Goal: Task Accomplishment & Management: Complete application form

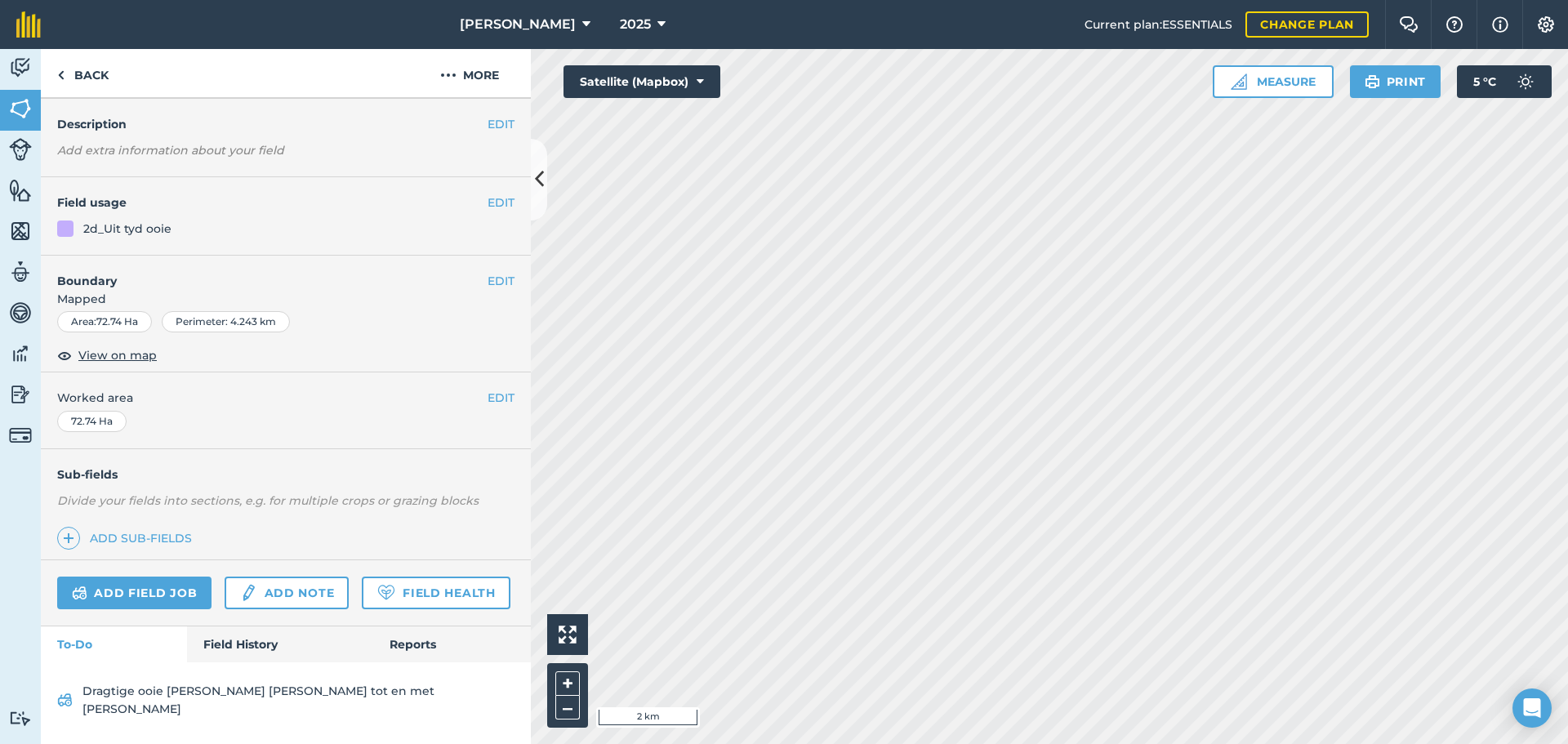
scroll to position [85, 0]
click at [227, 644] on link "Field History" at bounding box center [280, 643] width 185 height 36
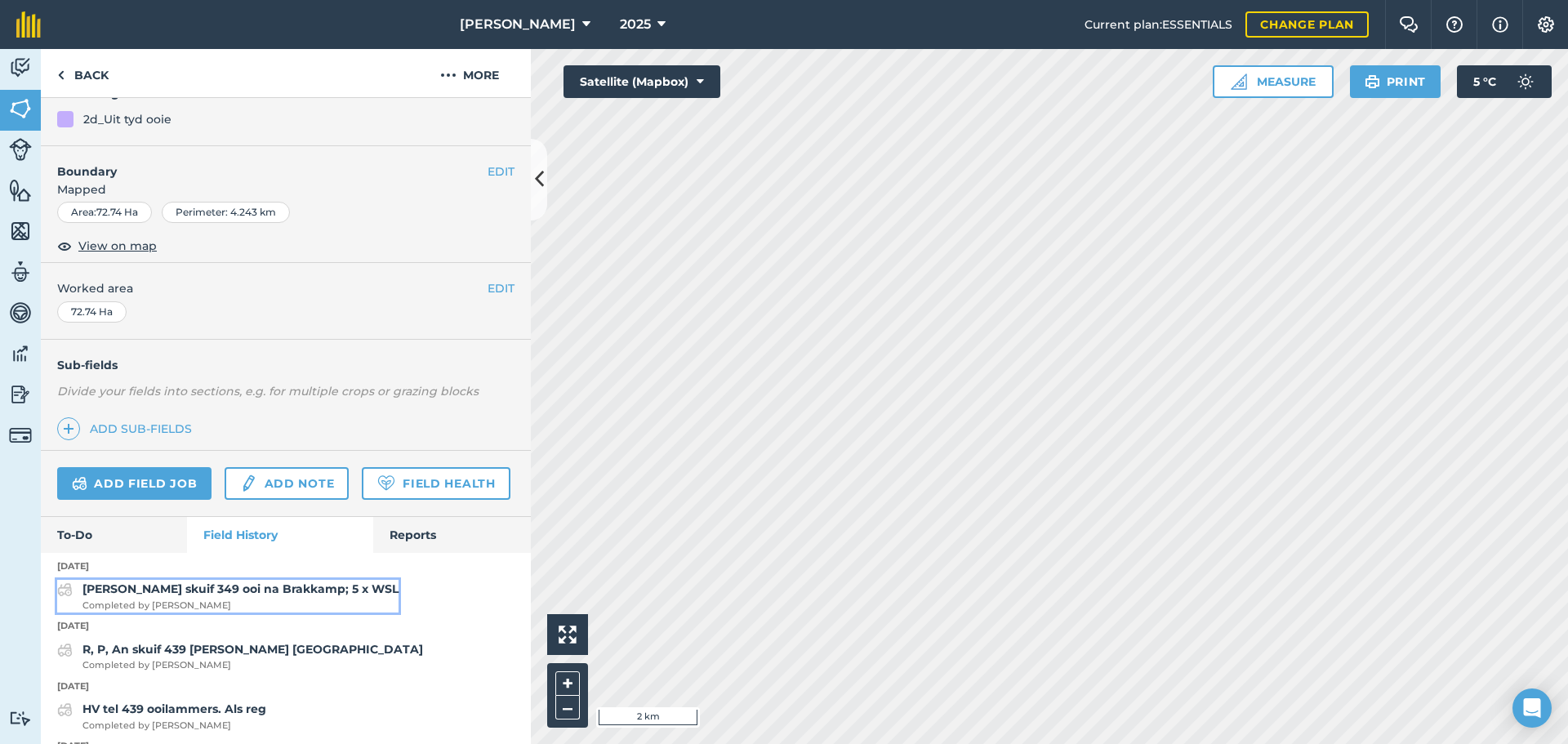
scroll to position [167, 0]
click at [206, 595] on strong "[PERSON_NAME] skuif 349 ooi na Brakkamp; 5 x WSL" at bounding box center [240, 587] width 316 height 15
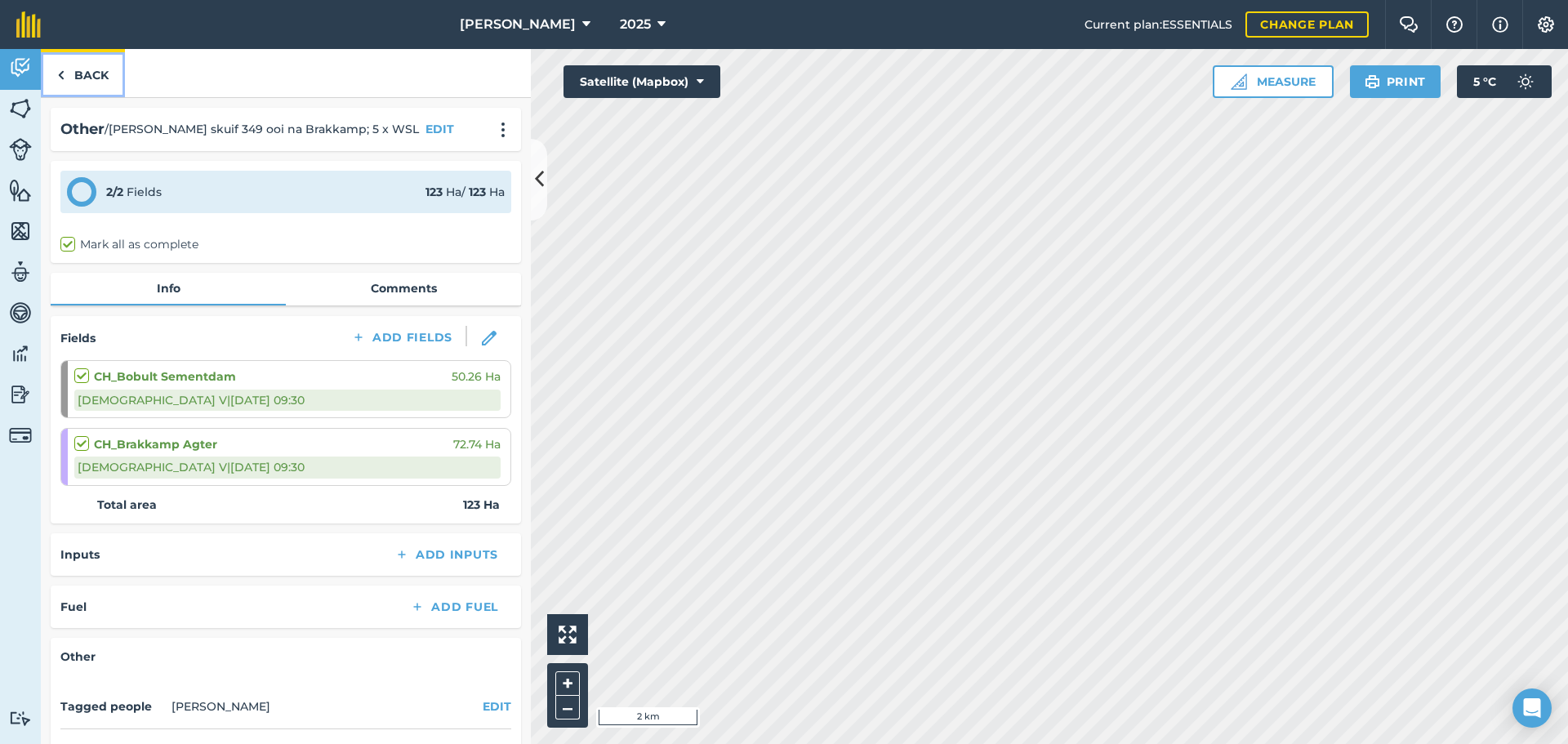
click at [71, 79] on link "Back" at bounding box center [83, 72] width 84 height 49
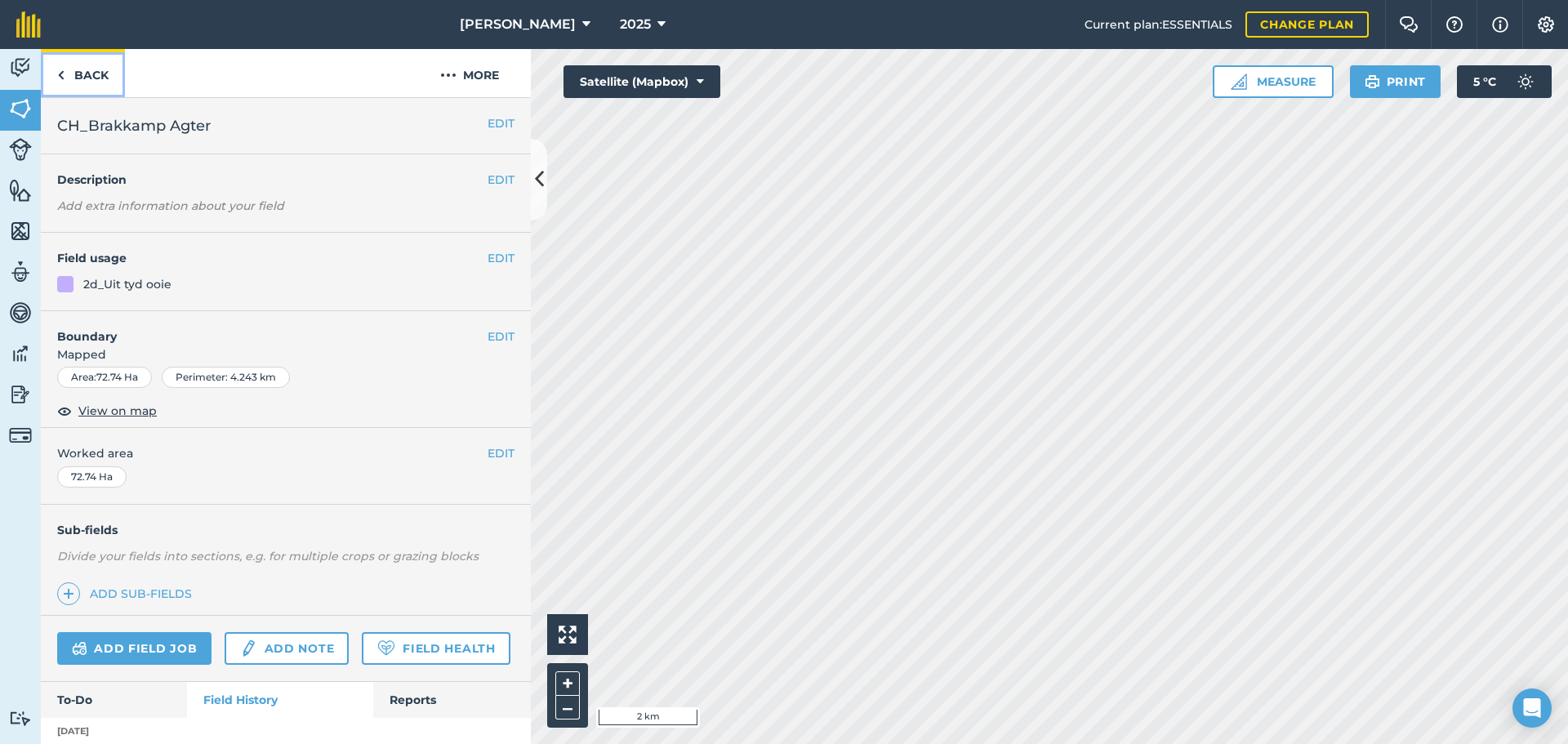
click at [70, 69] on link "Back" at bounding box center [83, 72] width 84 height 49
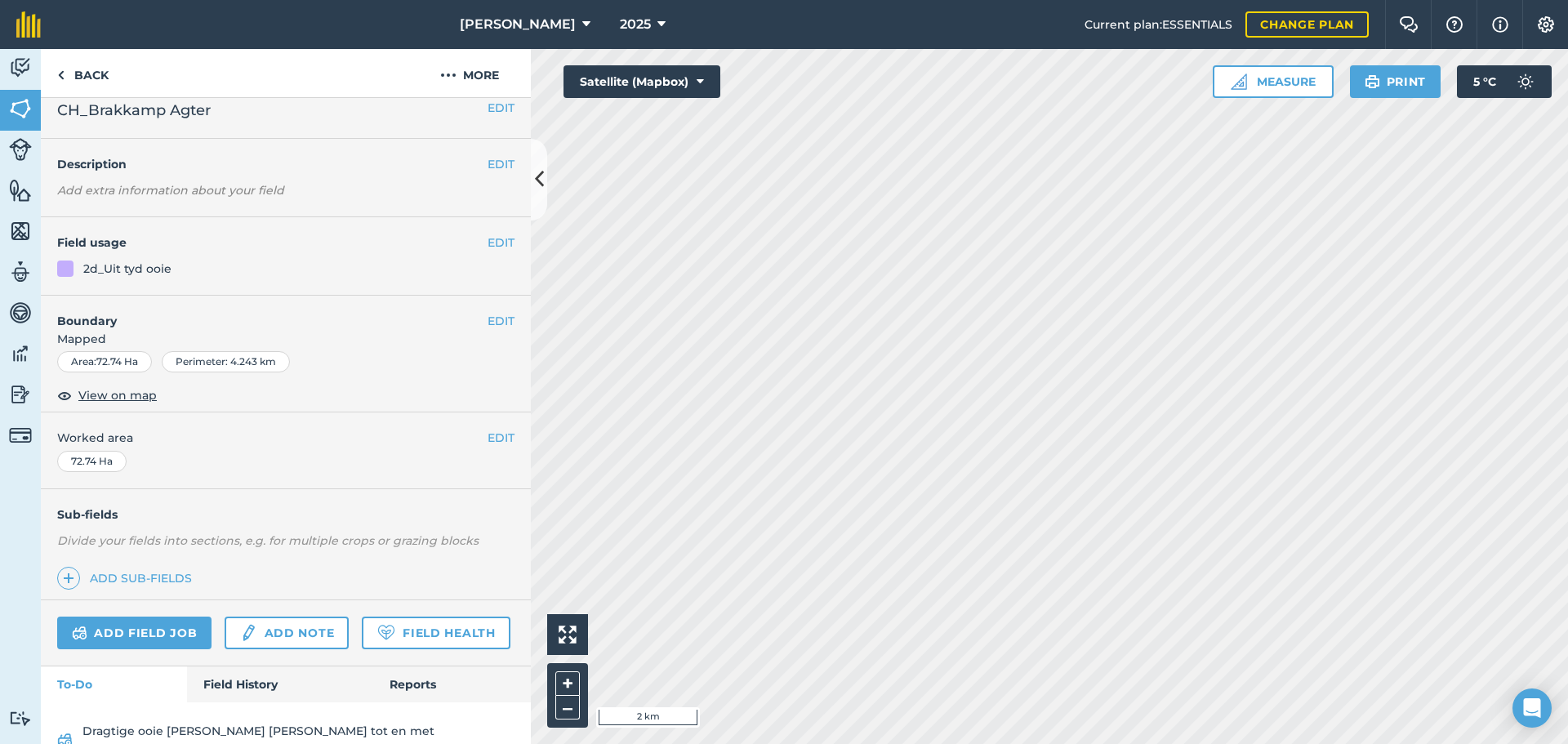
scroll to position [85, 0]
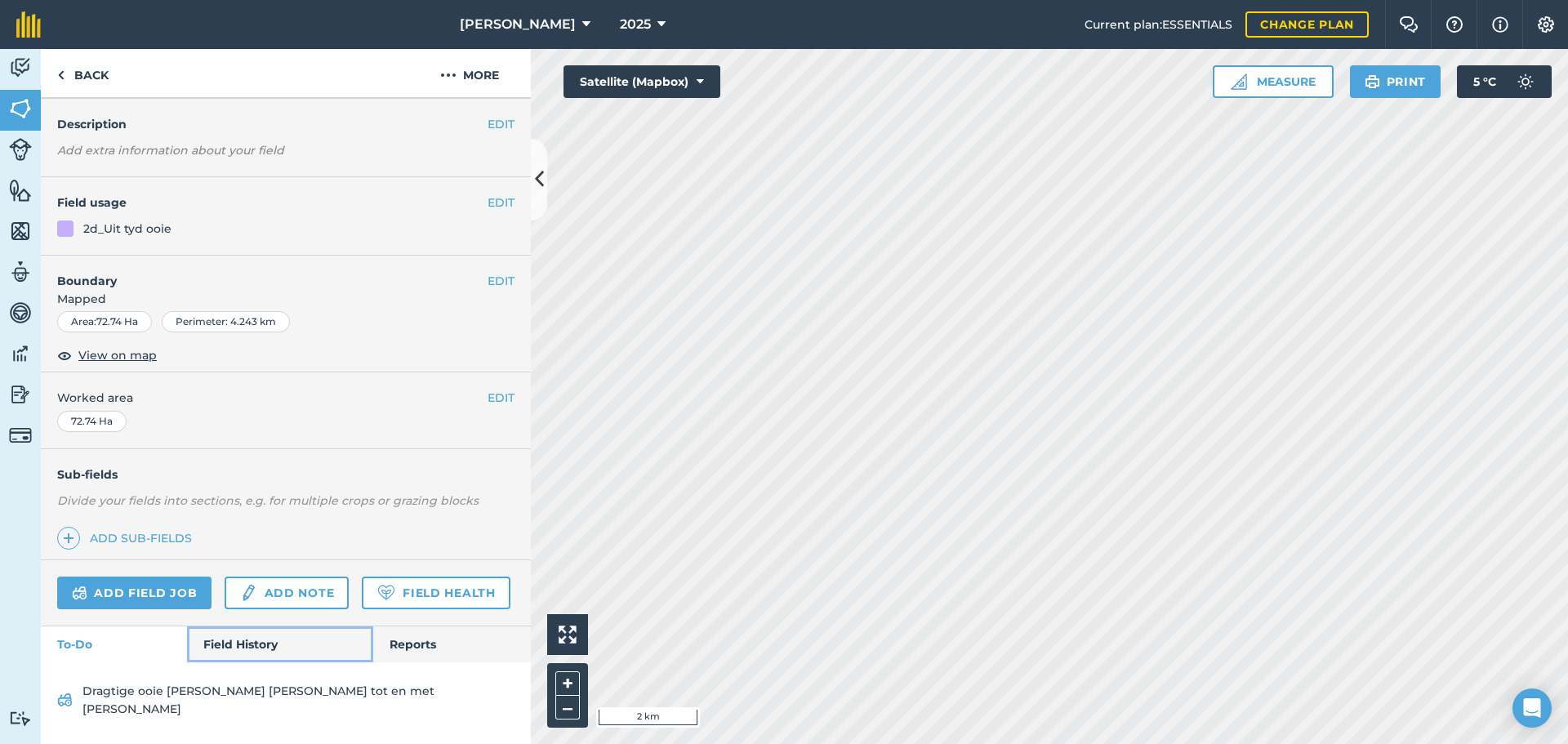
click at [239, 662] on link "Field History" at bounding box center [280, 643] width 185 height 36
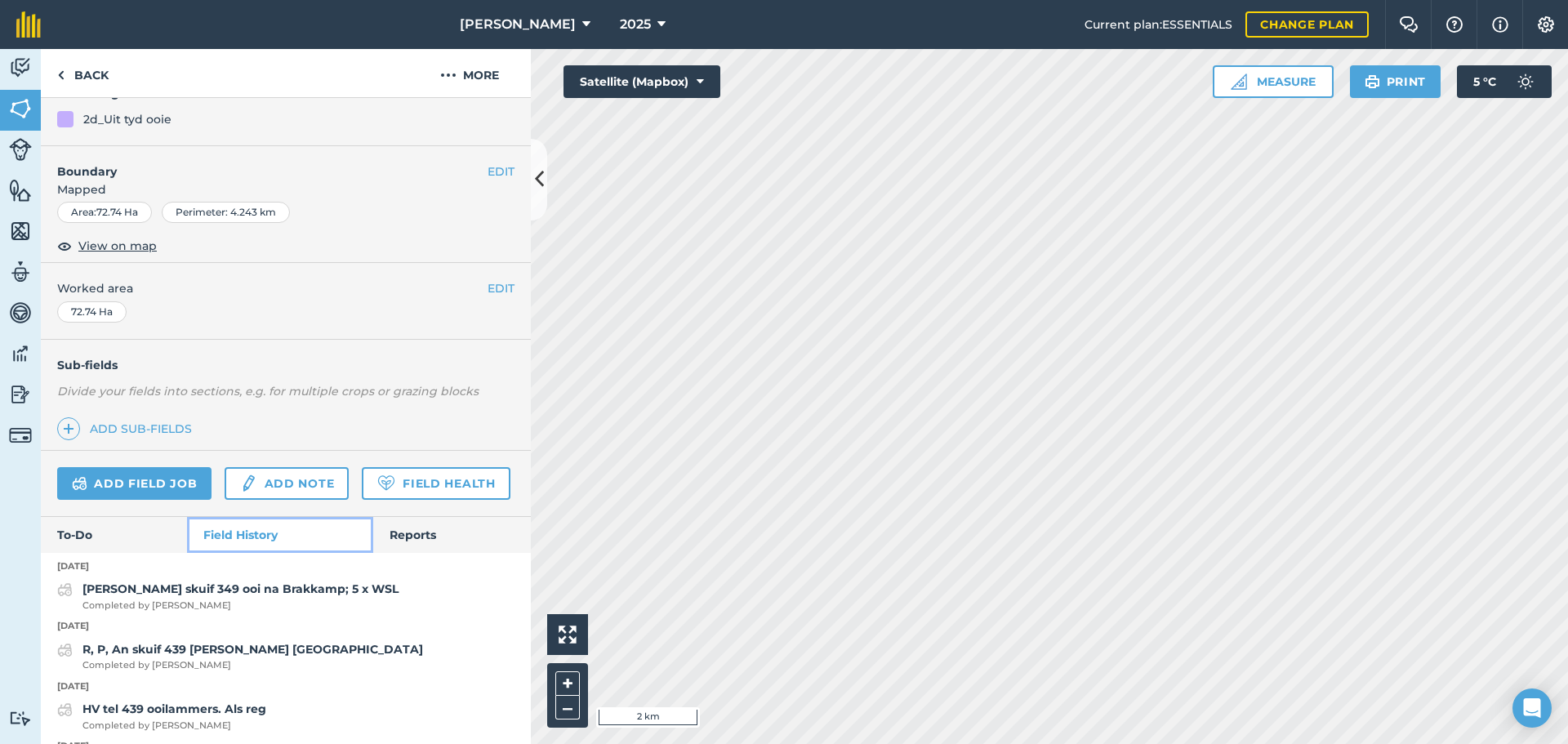
scroll to position [166, 0]
click at [42, 81] on link "Back" at bounding box center [83, 72] width 84 height 49
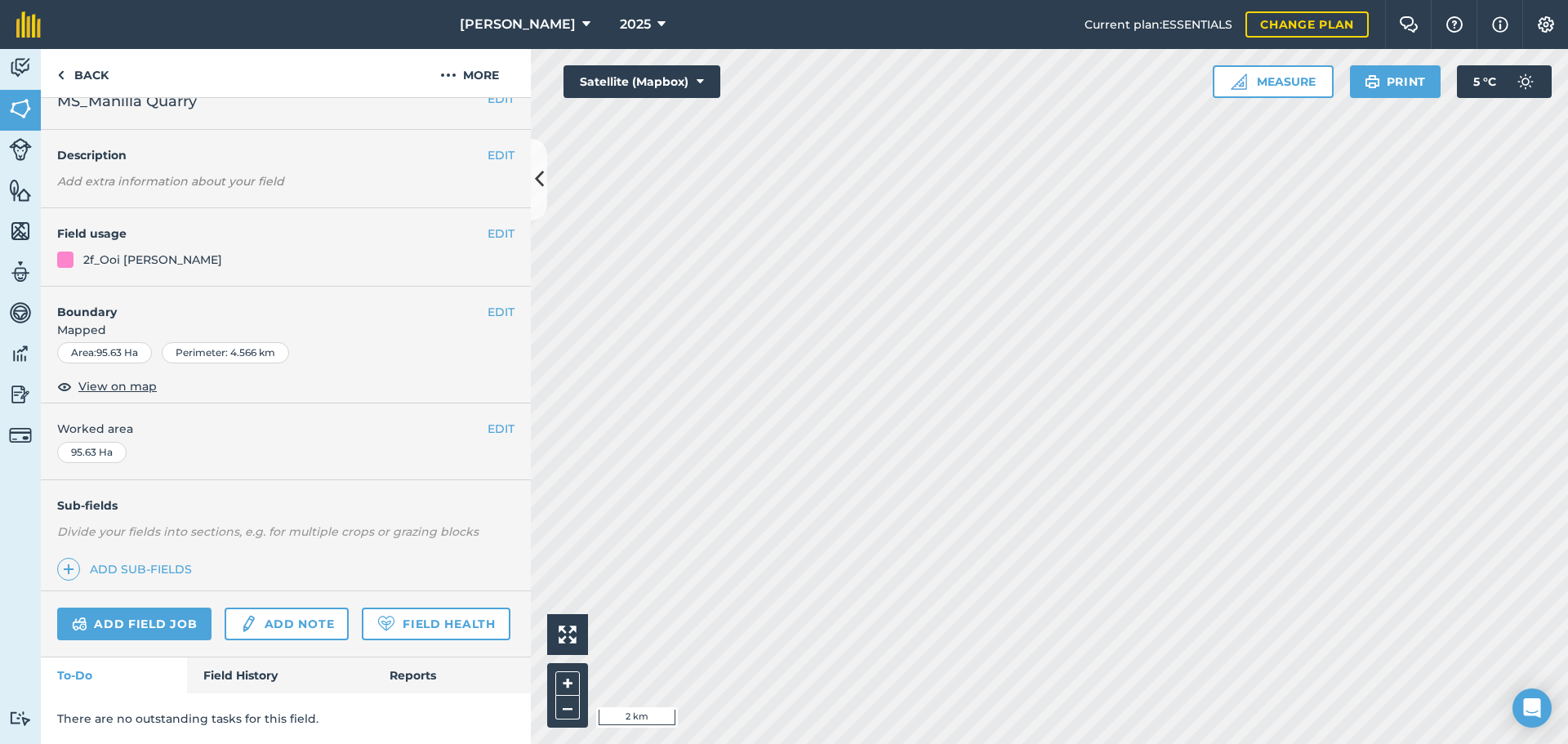
scroll to position [71, 0]
click at [234, 666] on link "Field History" at bounding box center [280, 674] width 185 height 36
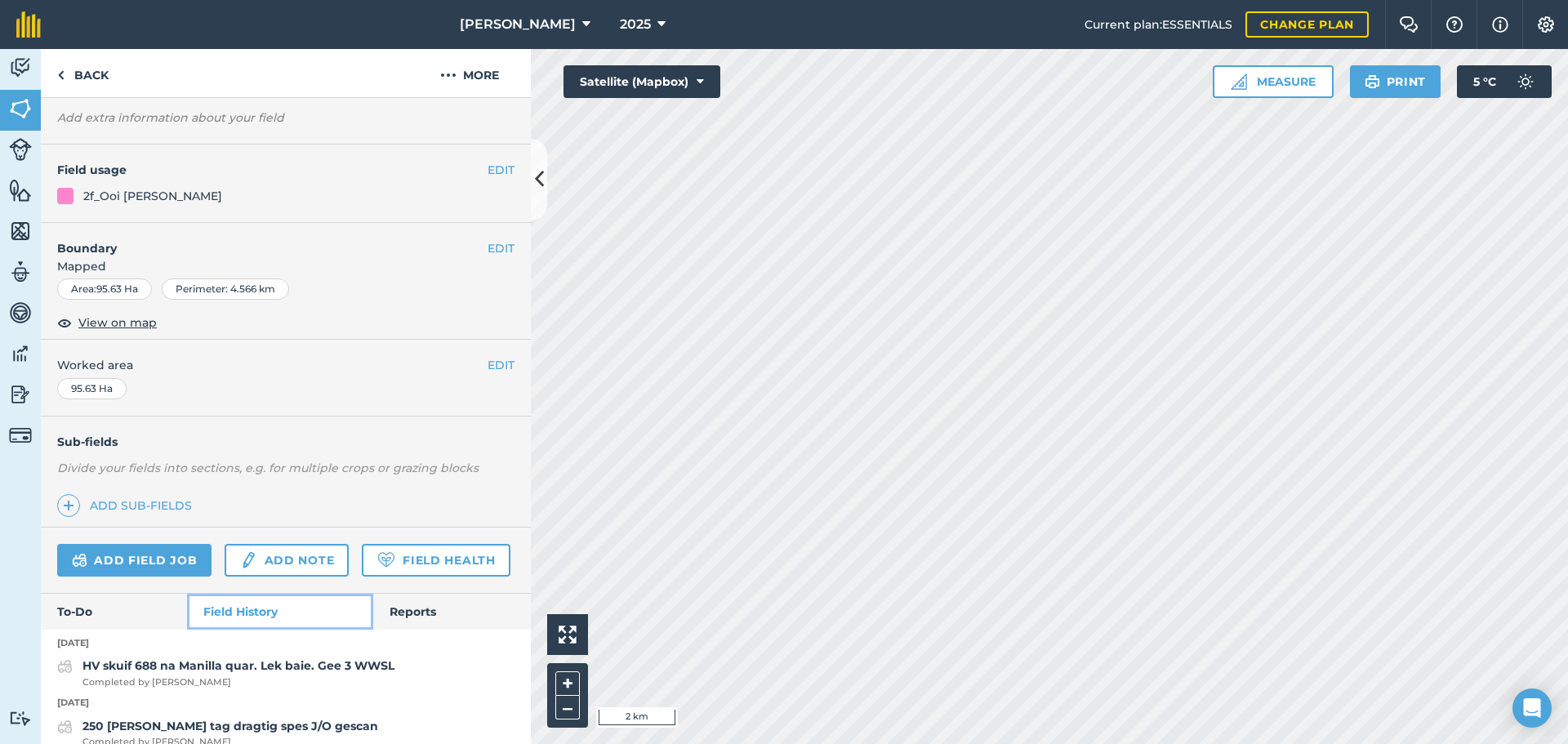
scroll to position [89, 0]
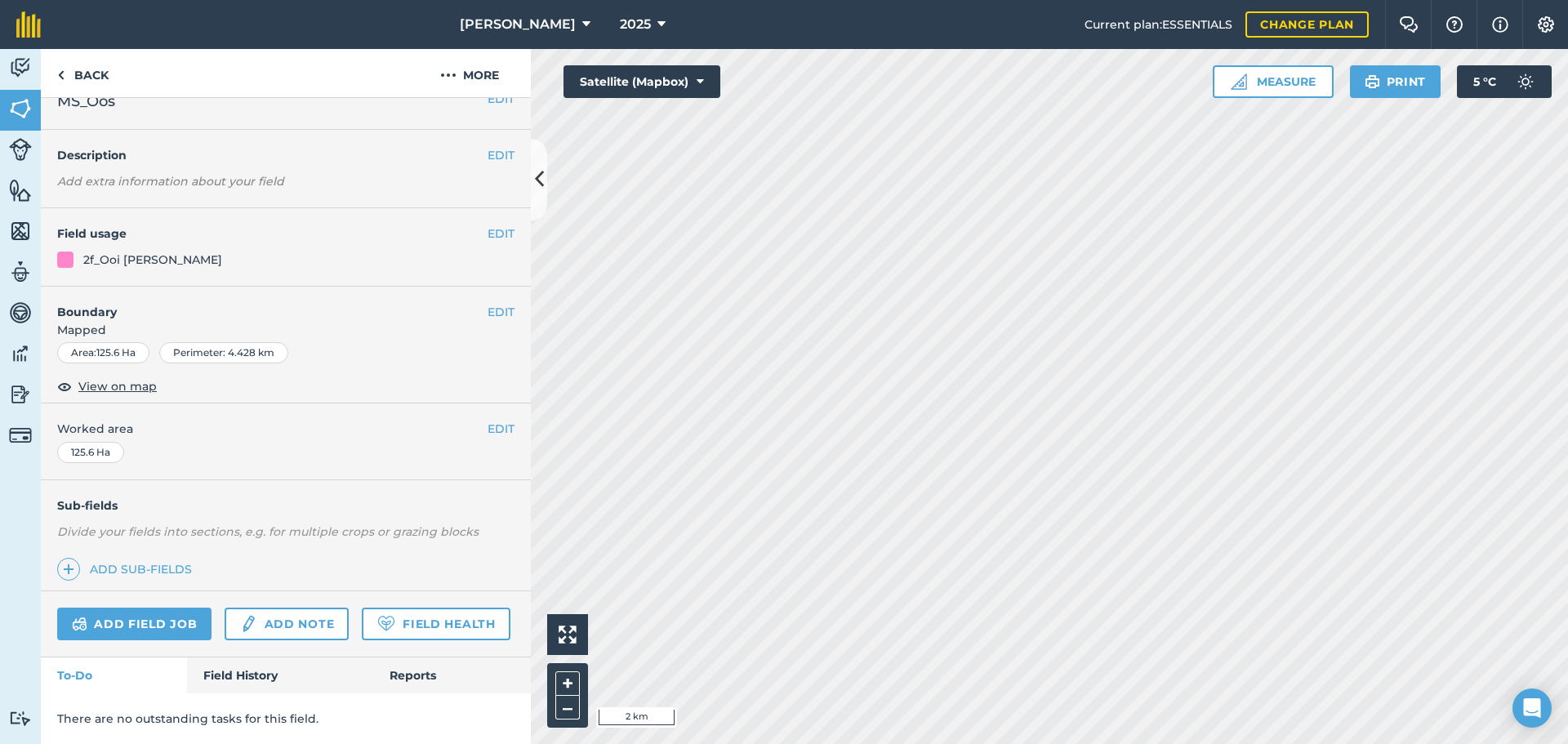
scroll to position [71, 0]
click at [272, 664] on link "Field History" at bounding box center [280, 674] width 185 height 36
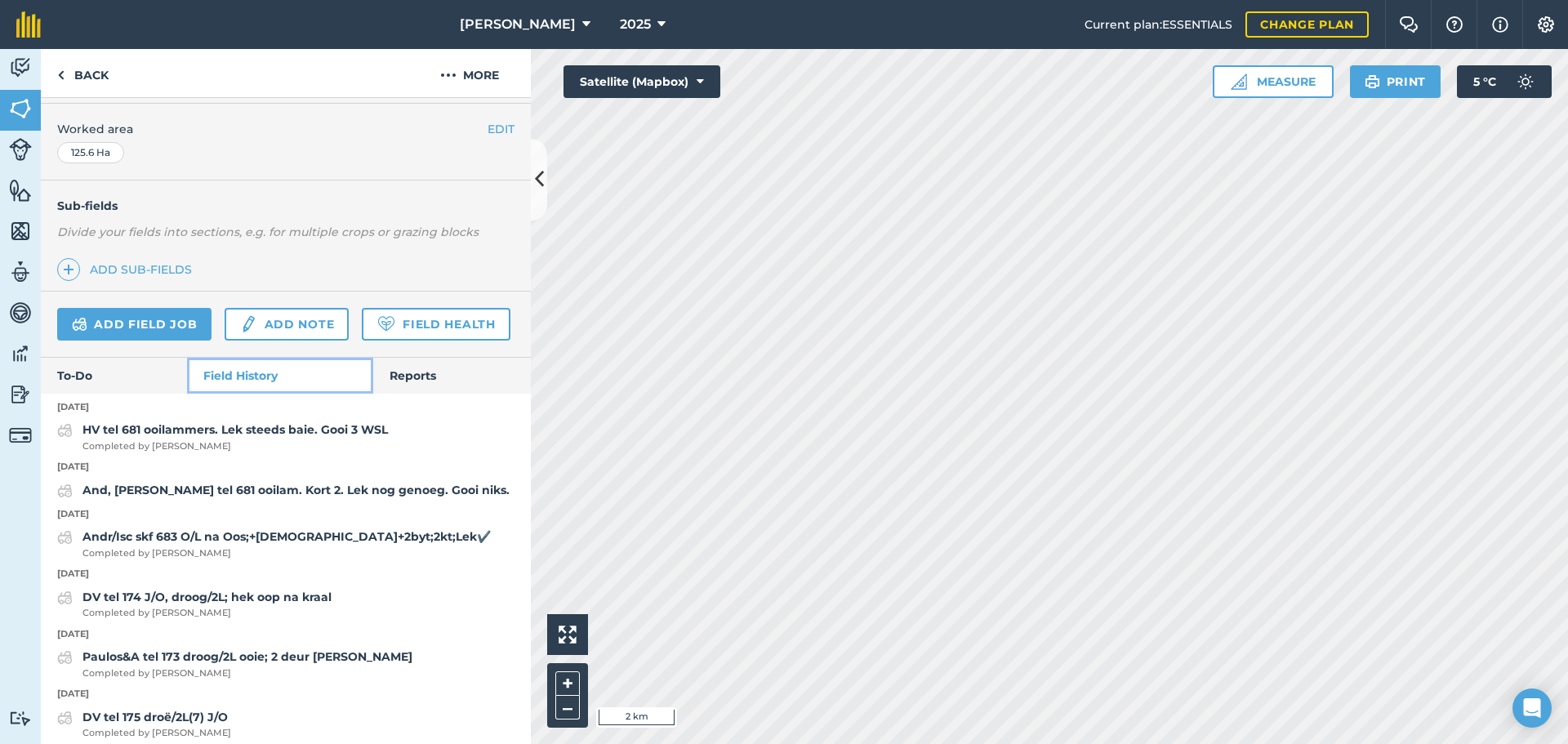
scroll to position [325, 0]
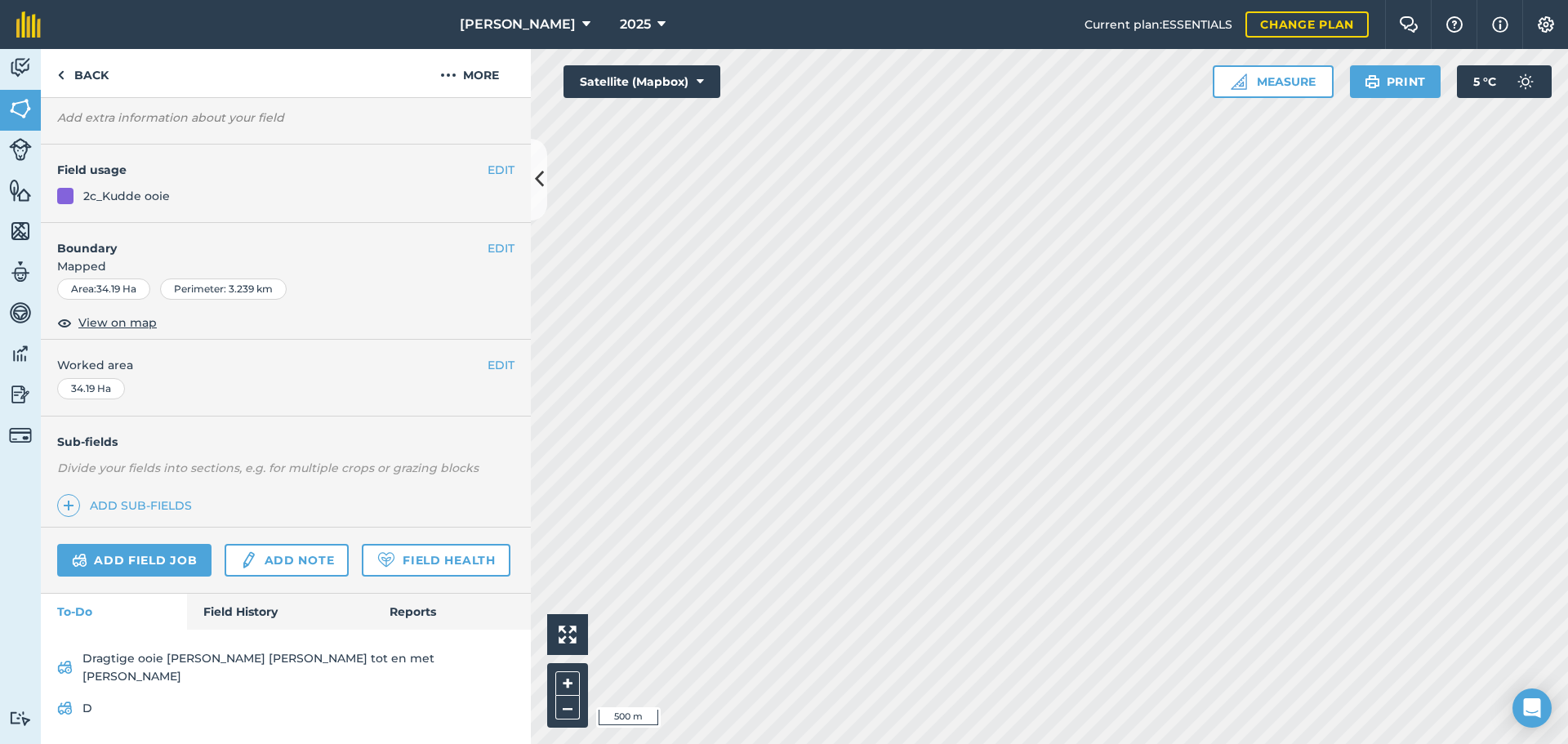
scroll to position [117, 0]
click at [231, 612] on link "Field History" at bounding box center [280, 611] width 185 height 36
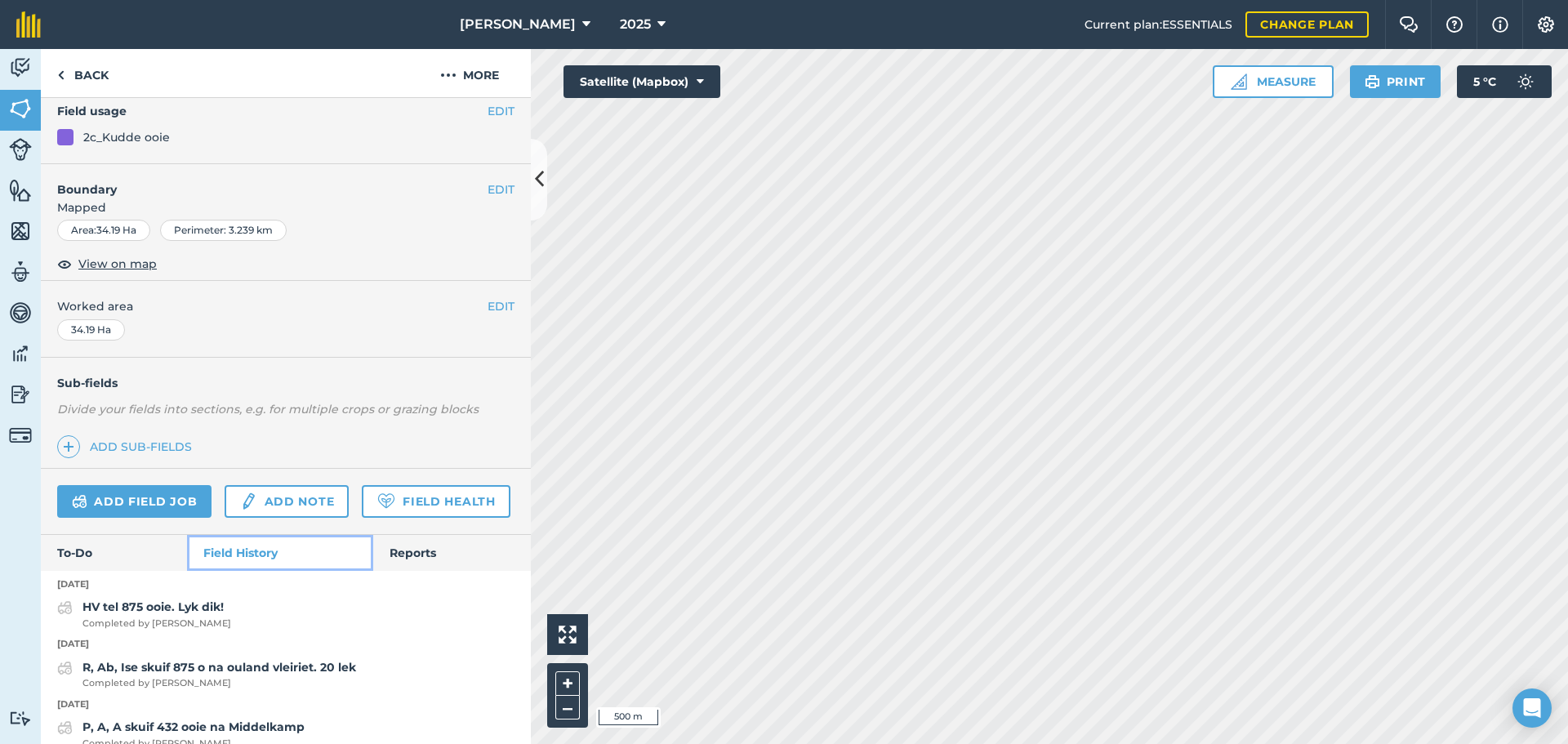
scroll to position [149, 0]
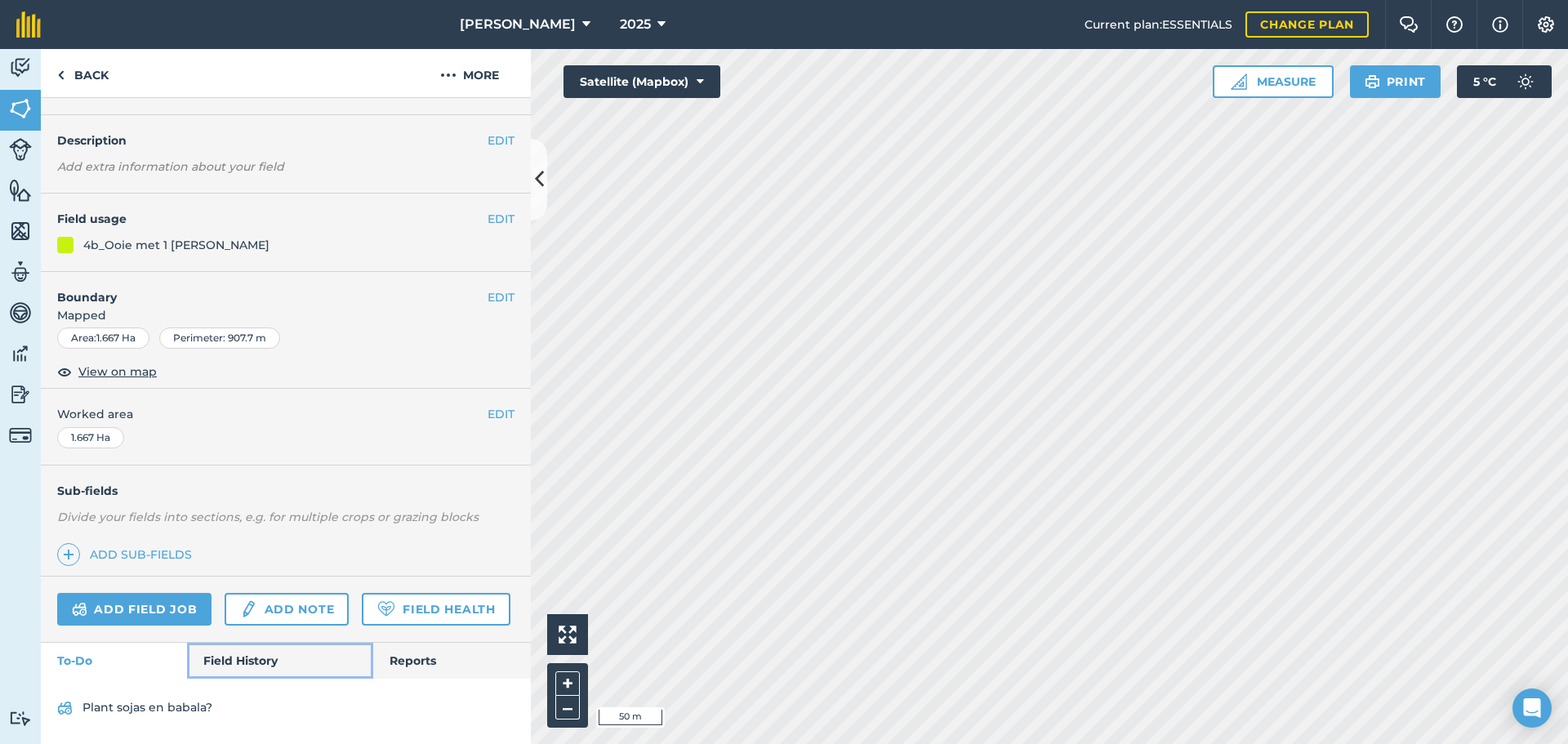
drag, startPoint x: 265, startPoint y: 656, endPoint x: 244, endPoint y: 659, distance: 21.2
click at [244, 659] on link "Field History" at bounding box center [280, 660] width 185 height 36
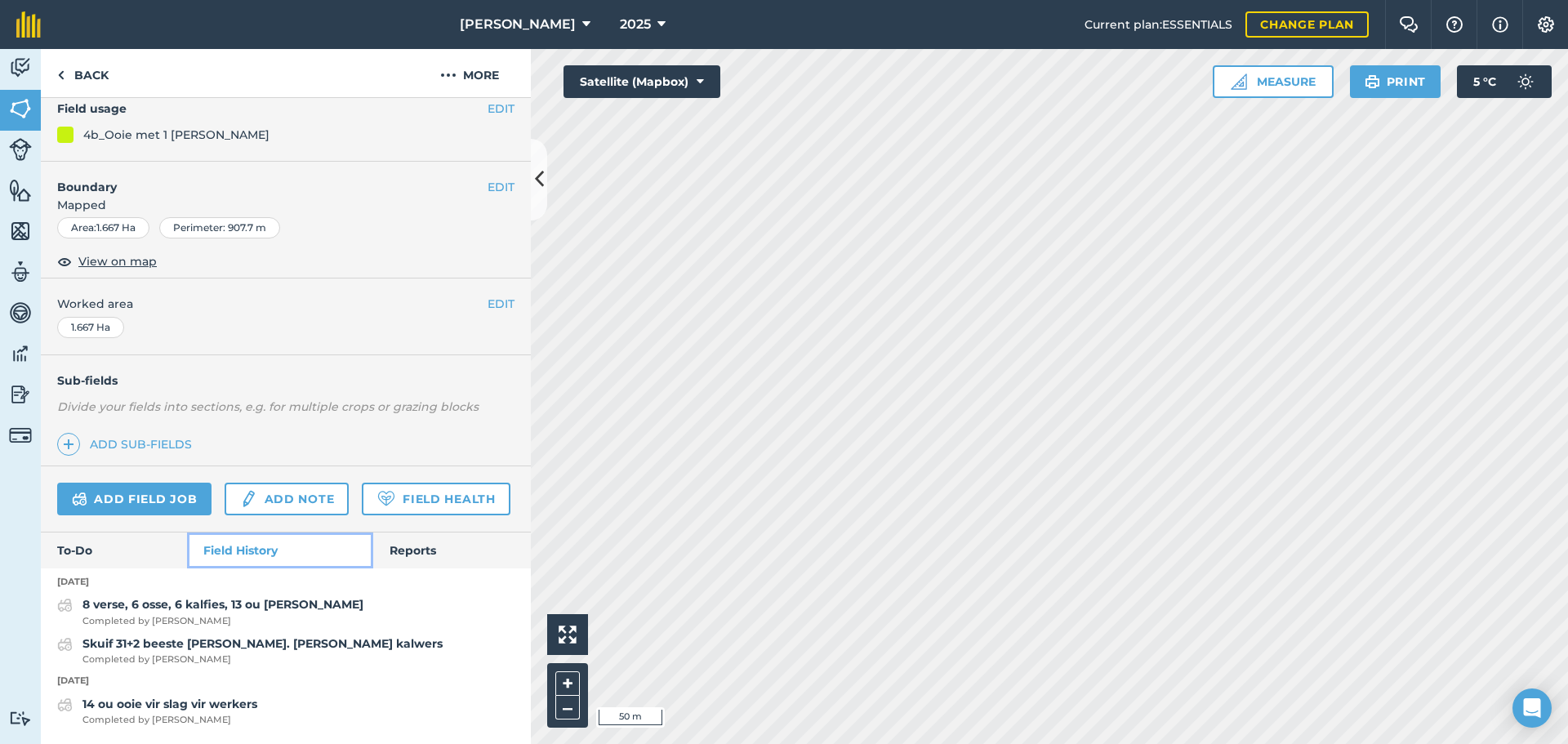
scroll to position [195, 0]
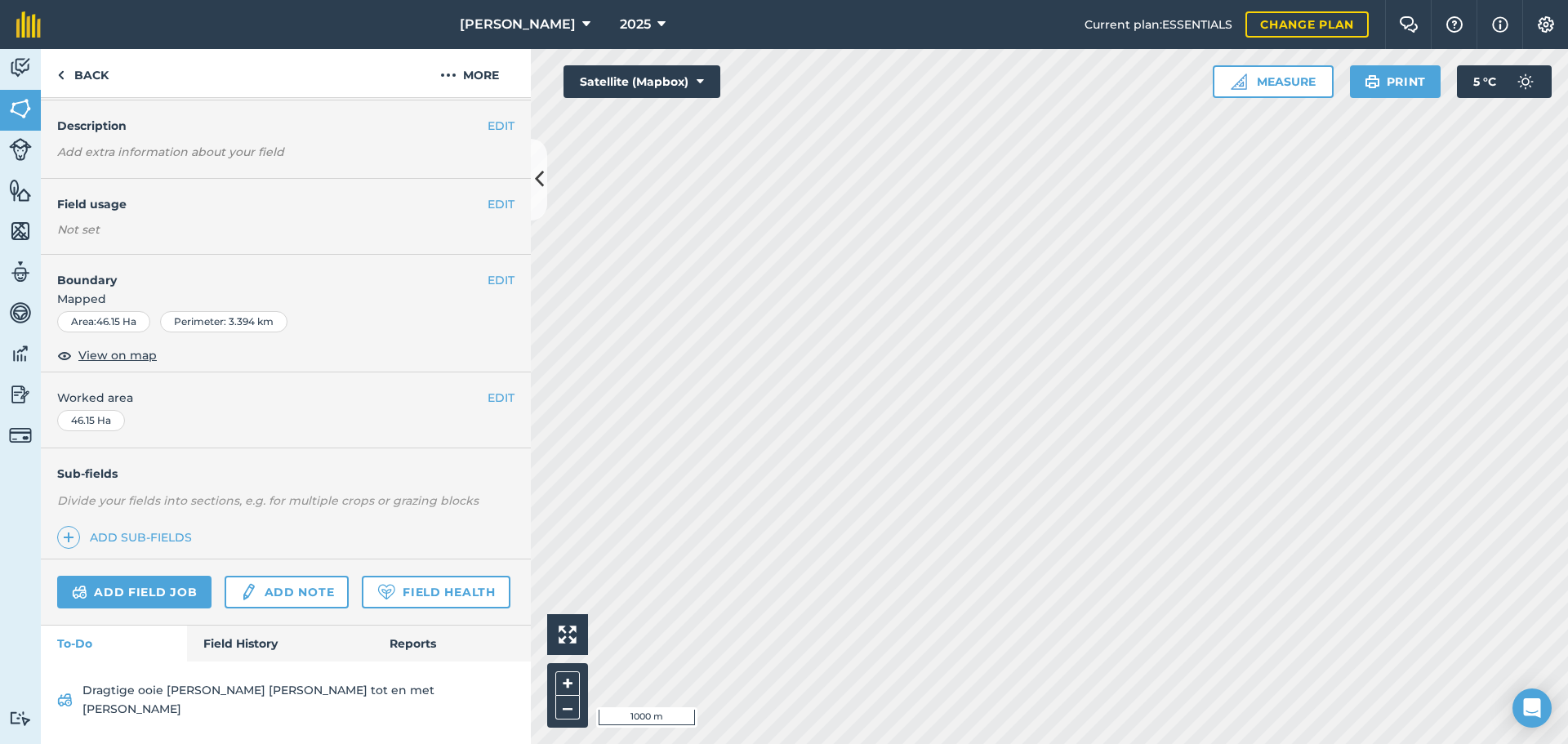
drag, startPoint x: 263, startPoint y: 700, endPoint x: 263, endPoint y: 691, distance: 9.0
click at [263, 700] on div "Dragtige ooie [PERSON_NAME] [PERSON_NAME] tot en met [PERSON_NAME]" at bounding box center [286, 703] width 490 height 82
click at [254, 662] on link "Field History" at bounding box center [280, 642] width 185 height 36
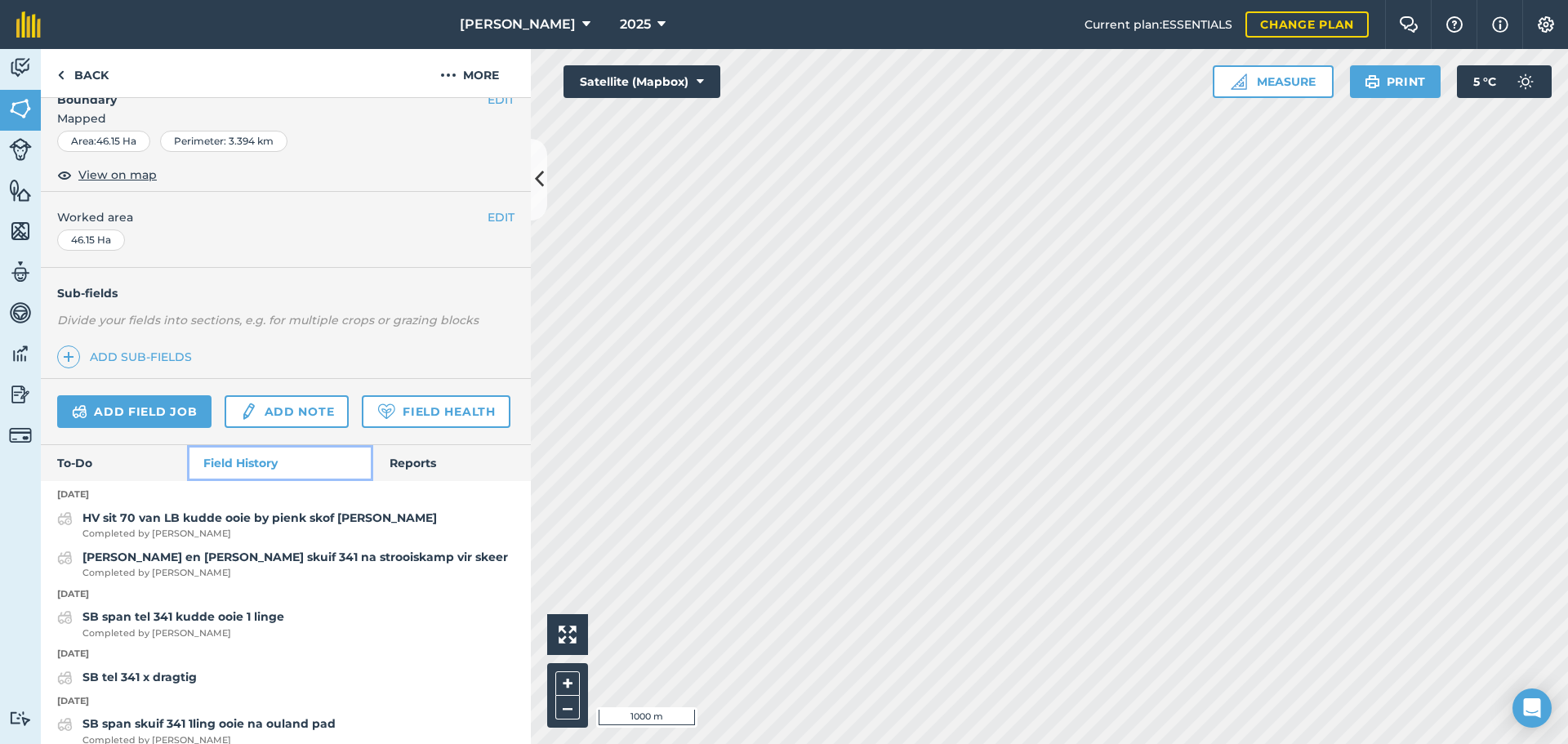
scroll to position [237, 0]
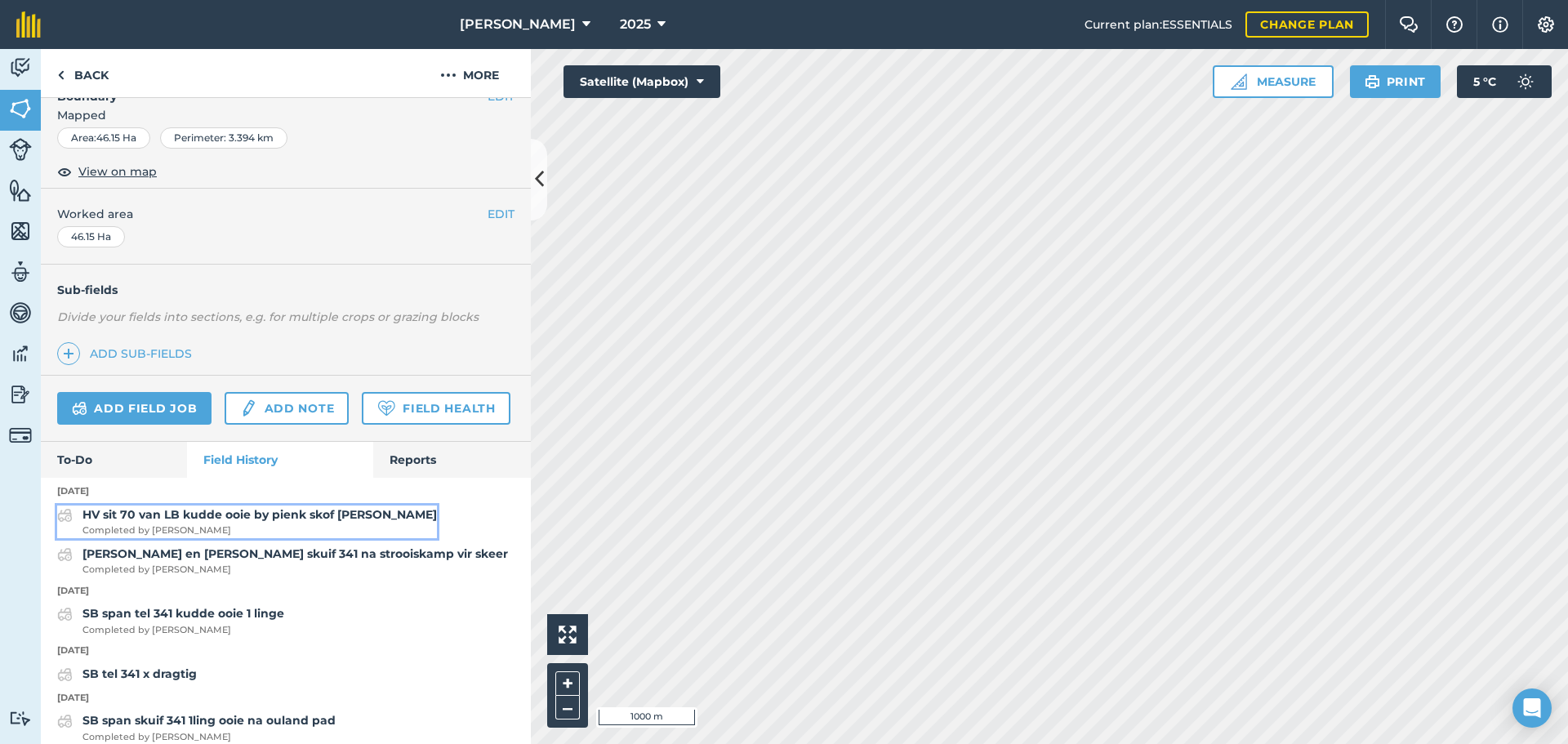
click at [219, 521] on strong "HV sit 70 van LB kudde ooie by pienk skof [PERSON_NAME]" at bounding box center [259, 514] width 355 height 15
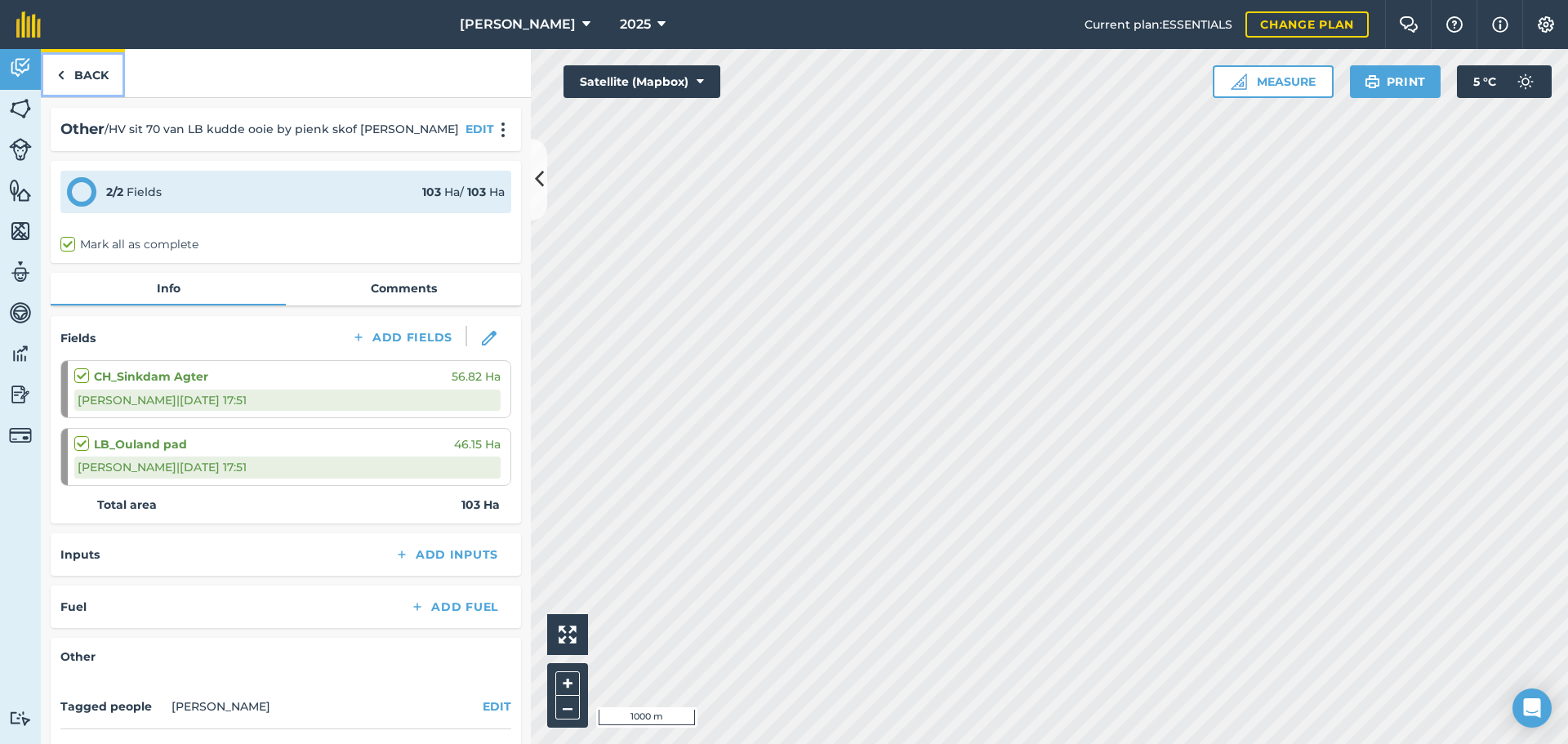
click at [80, 72] on link "Back" at bounding box center [83, 72] width 84 height 49
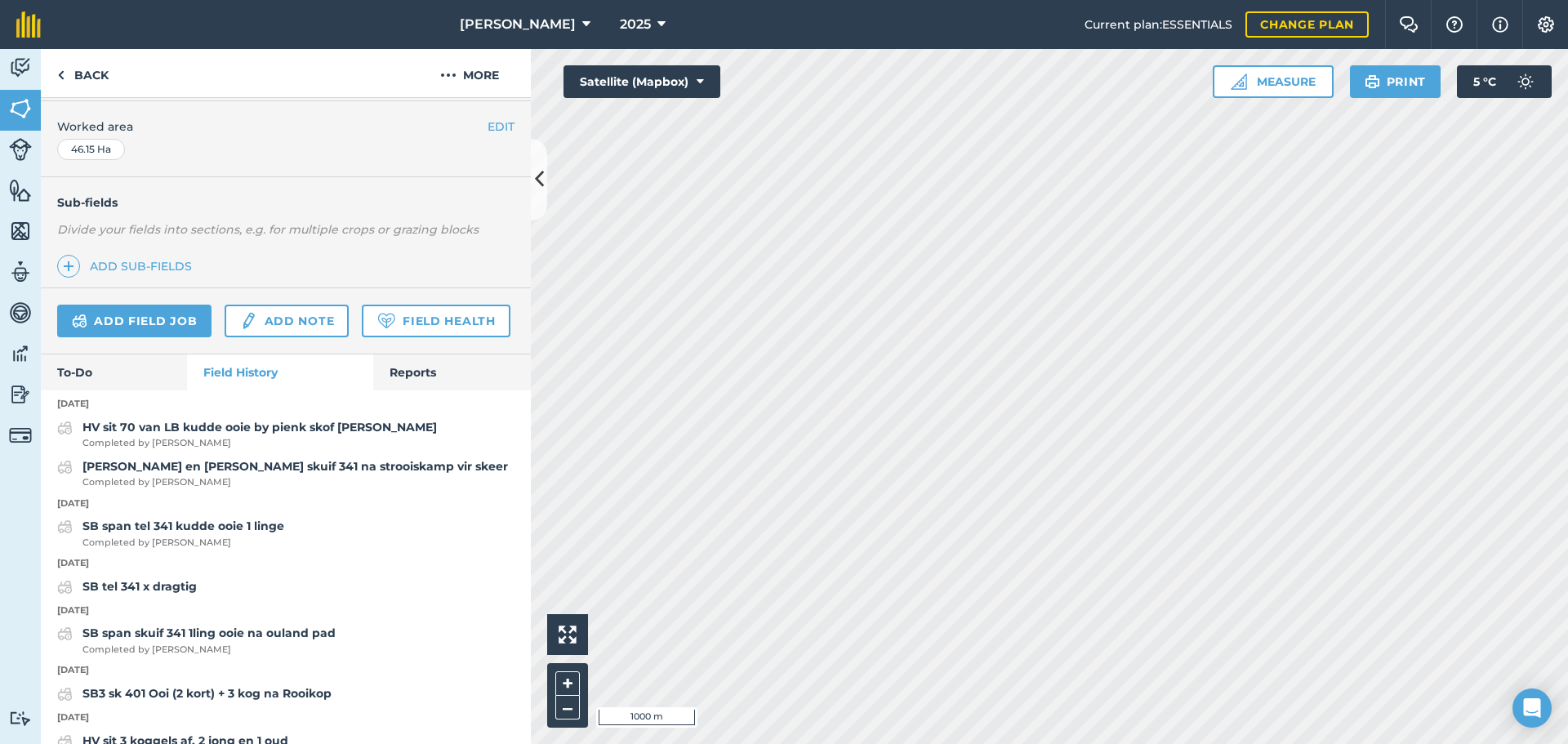
scroll to position [325, 0]
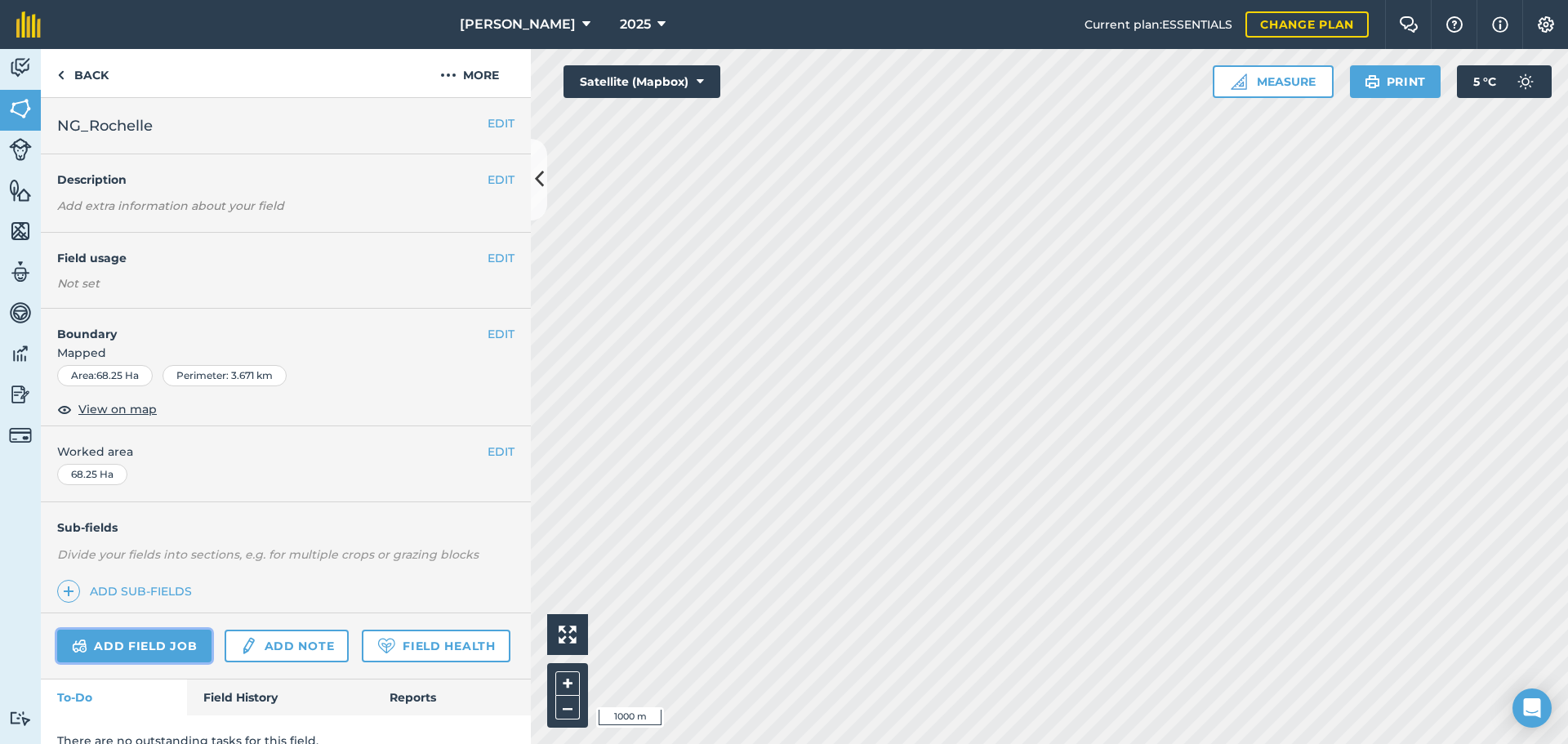
click at [108, 650] on link "Add field job" at bounding box center [134, 646] width 154 height 33
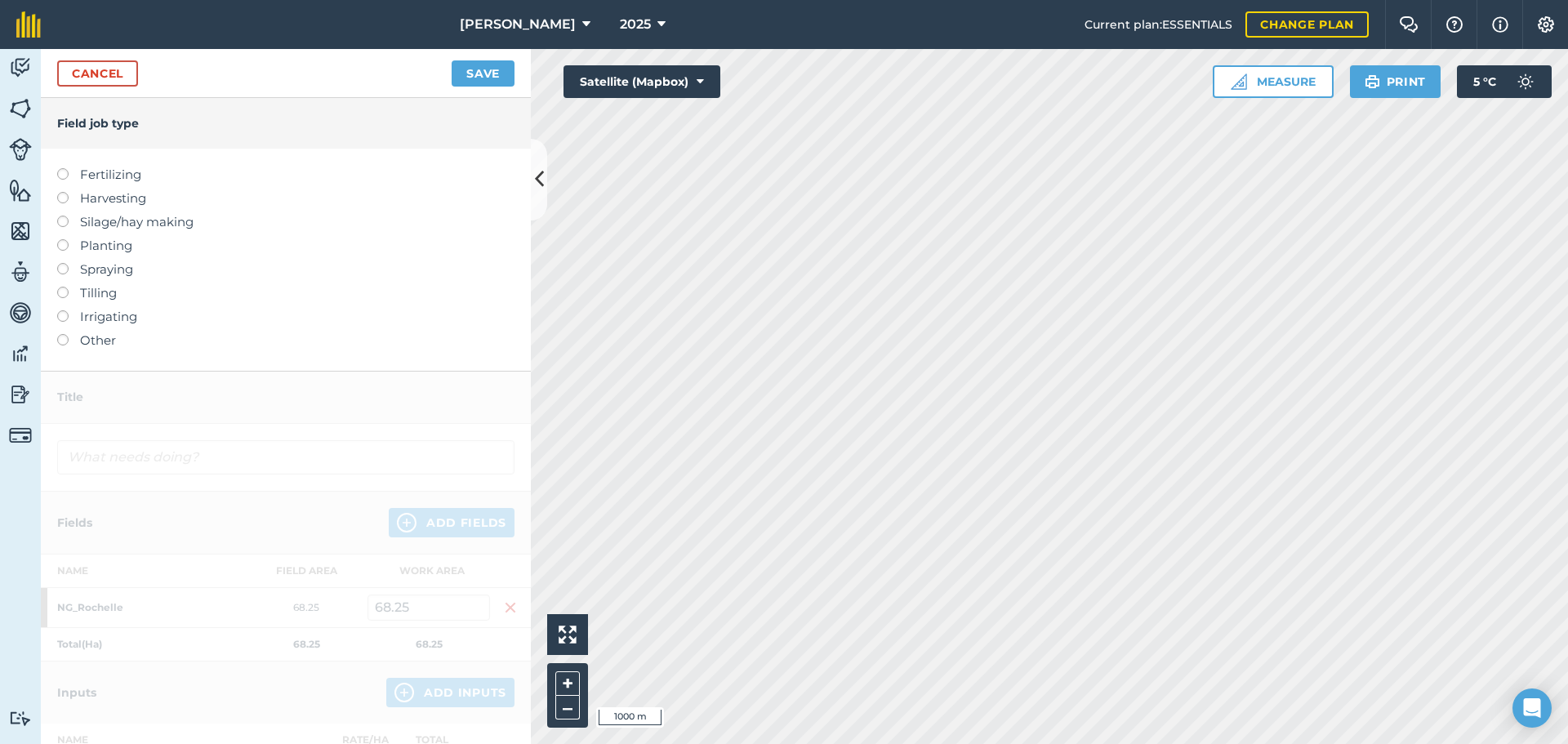
click at [69, 337] on label "Other" at bounding box center [285, 340] width 457 height 19
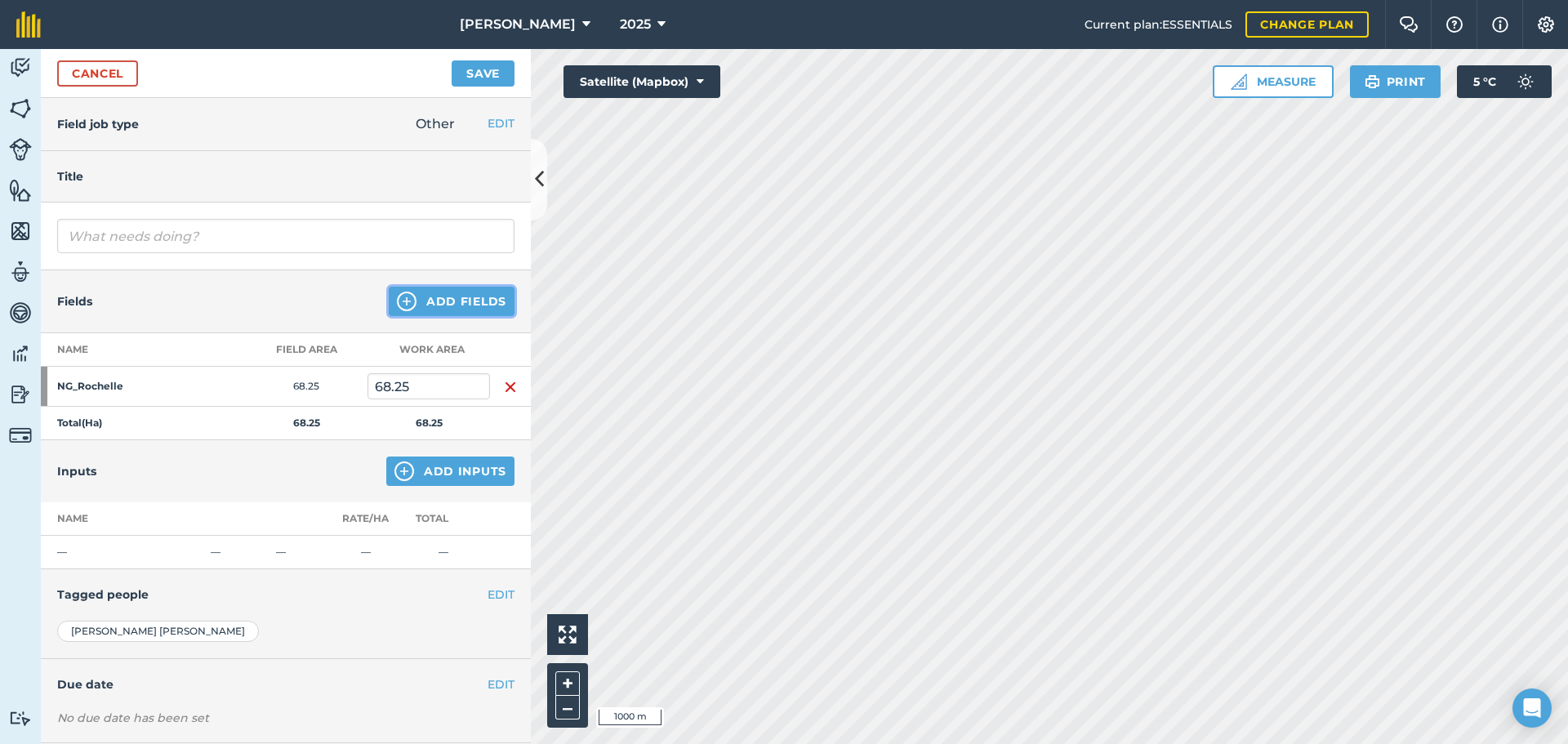
click at [474, 309] on button "Add Fields" at bounding box center [451, 301] width 126 height 29
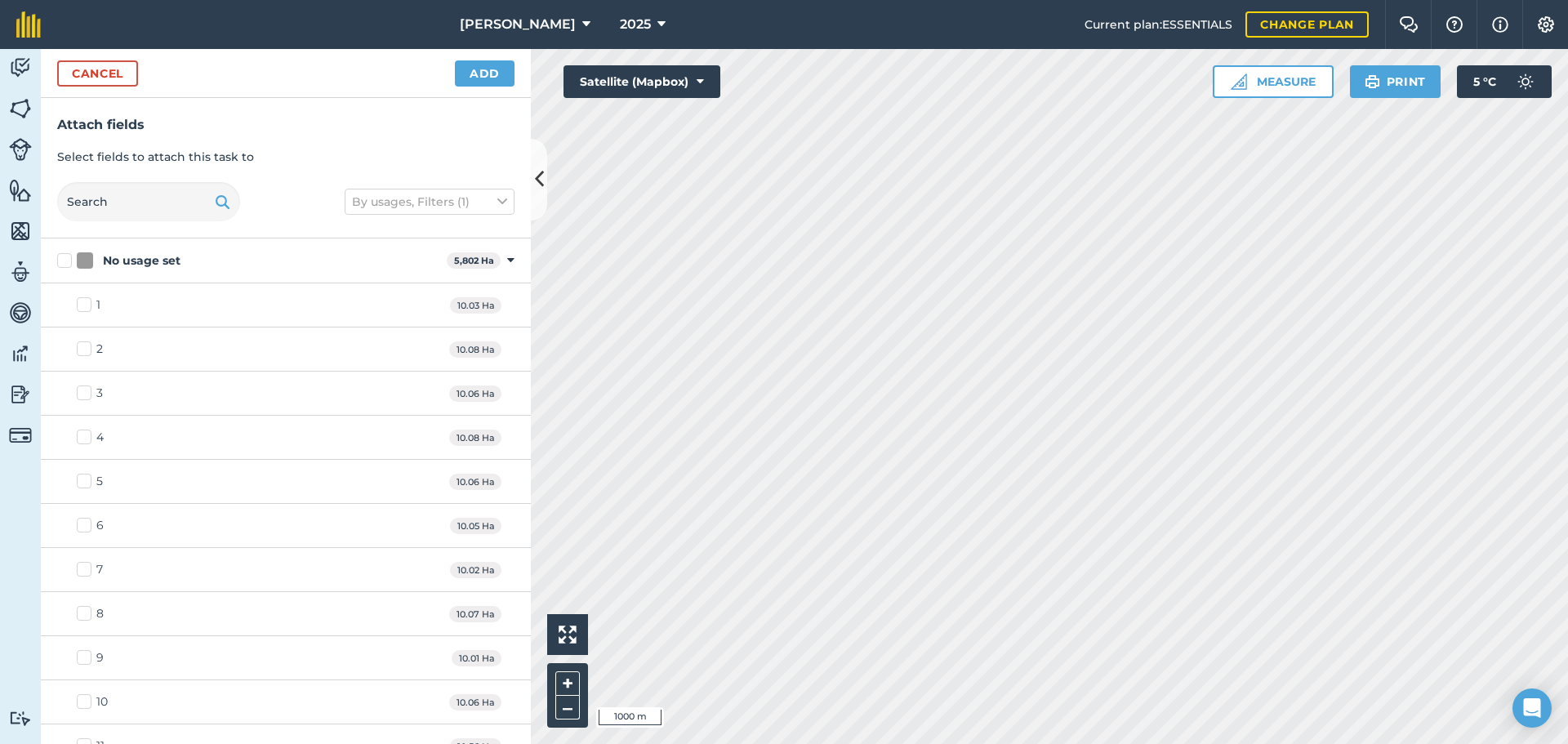
checkbox input "true"
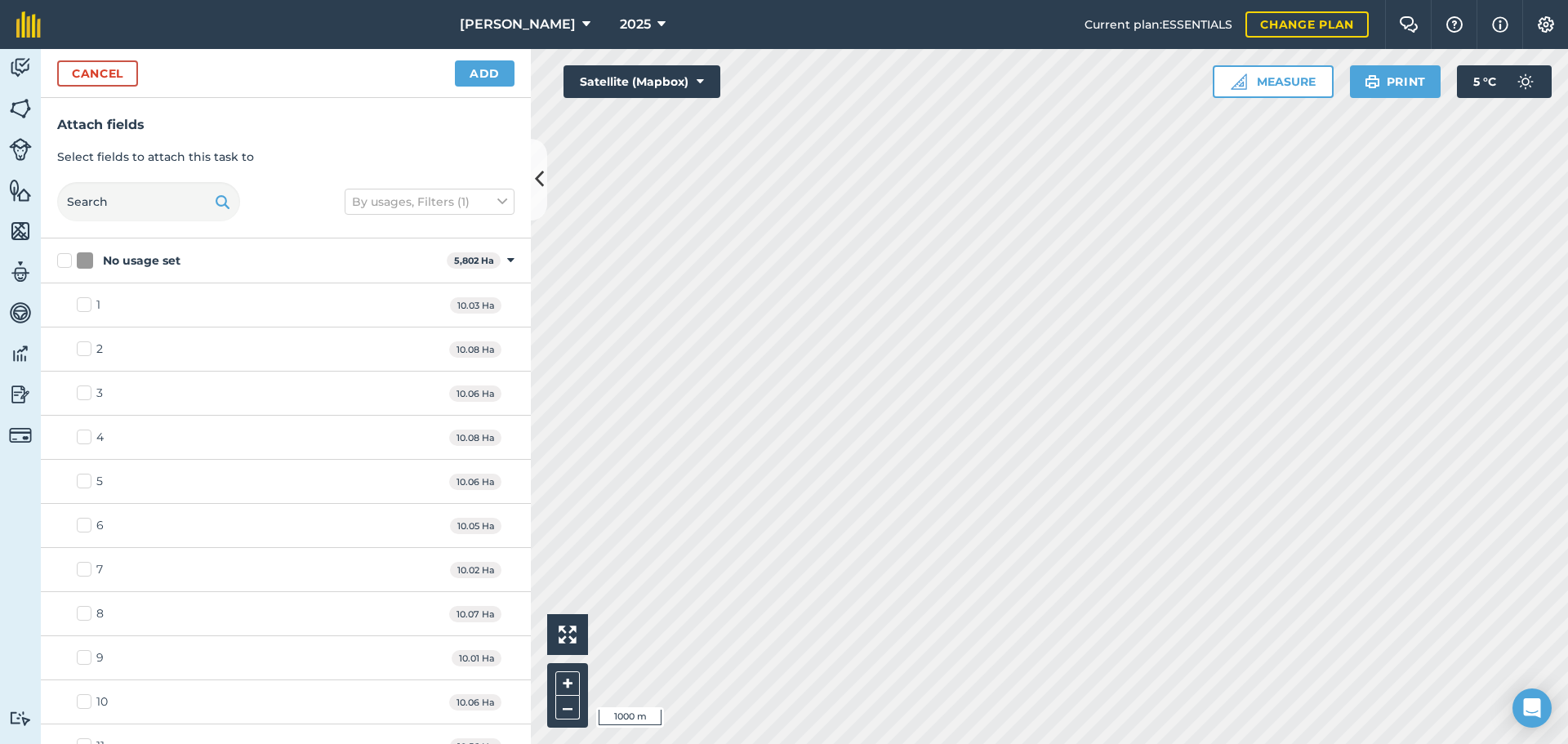
checkbox input "true"
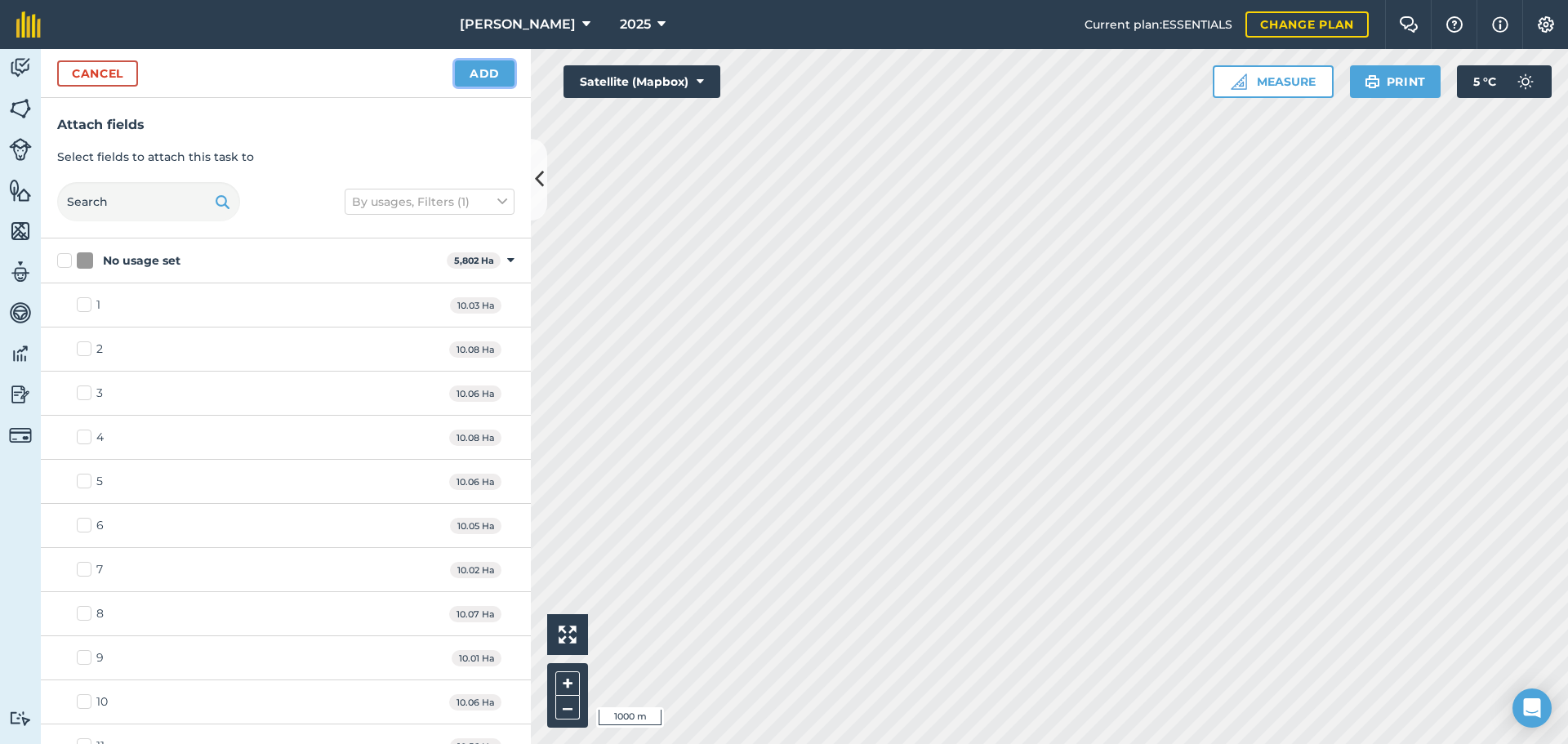
click at [490, 79] on button "Add" at bounding box center [484, 73] width 60 height 27
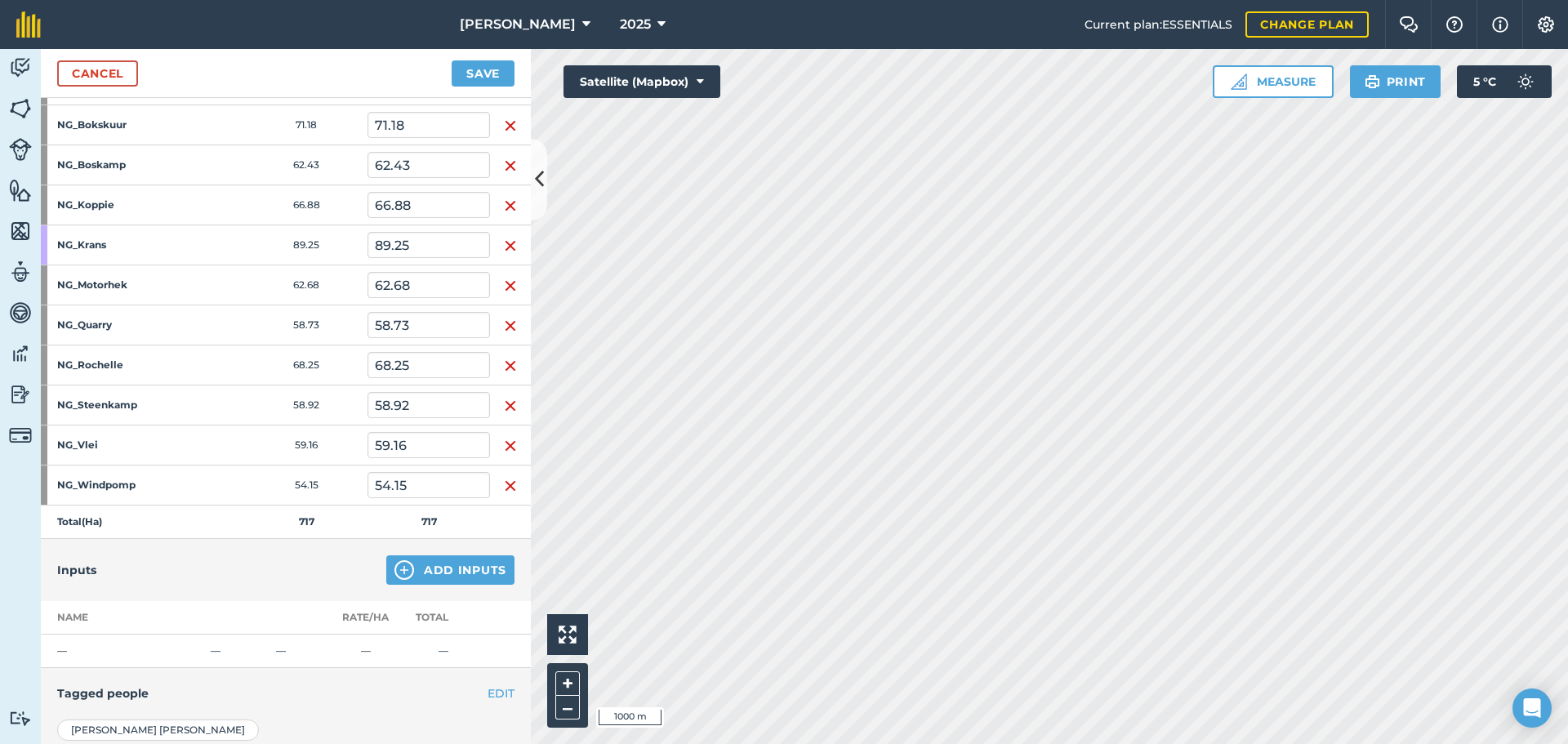
scroll to position [298, 0]
click at [107, 71] on link "Cancel" at bounding box center [97, 73] width 81 height 27
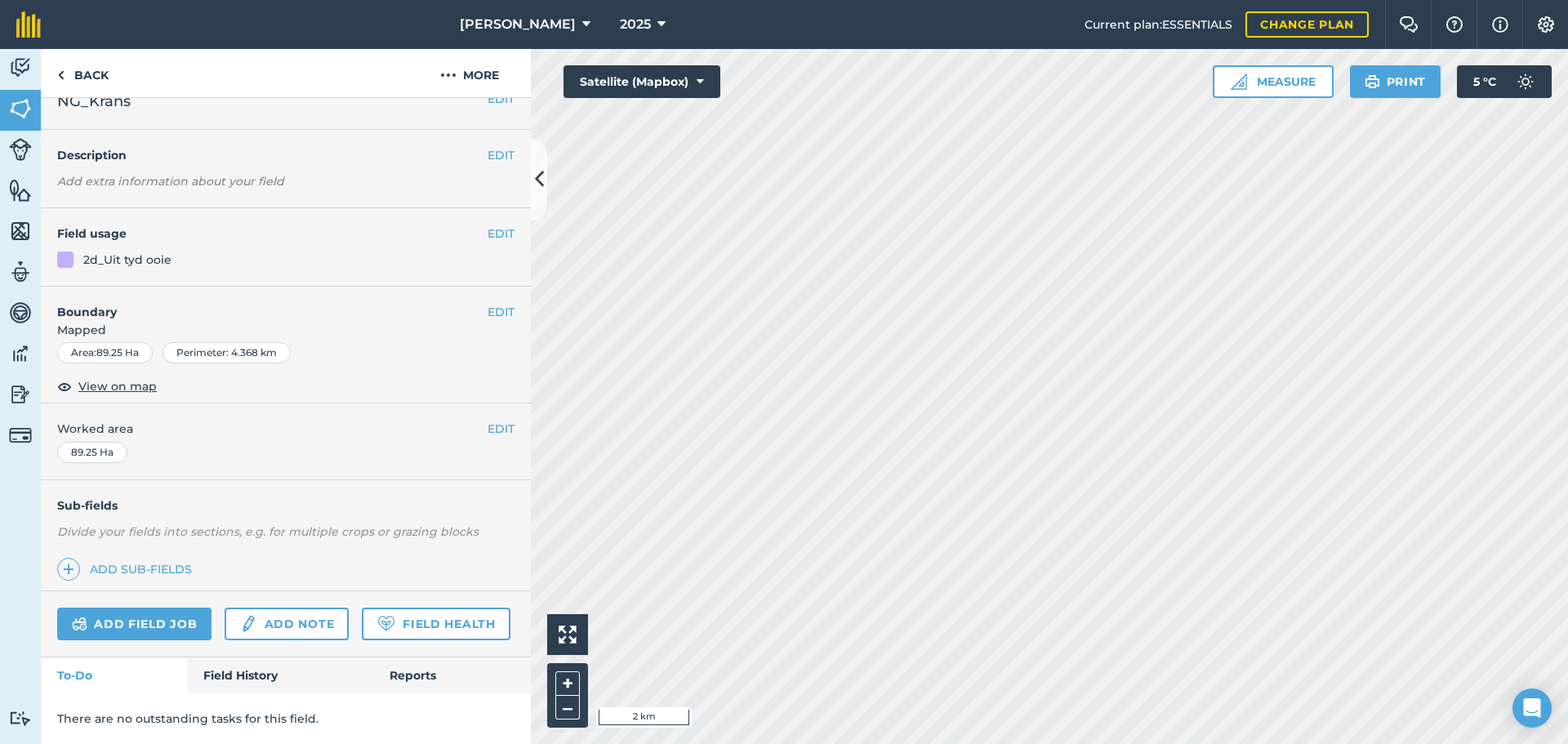
scroll to position [71, 0]
click at [231, 684] on link "Field History" at bounding box center [280, 674] width 185 height 36
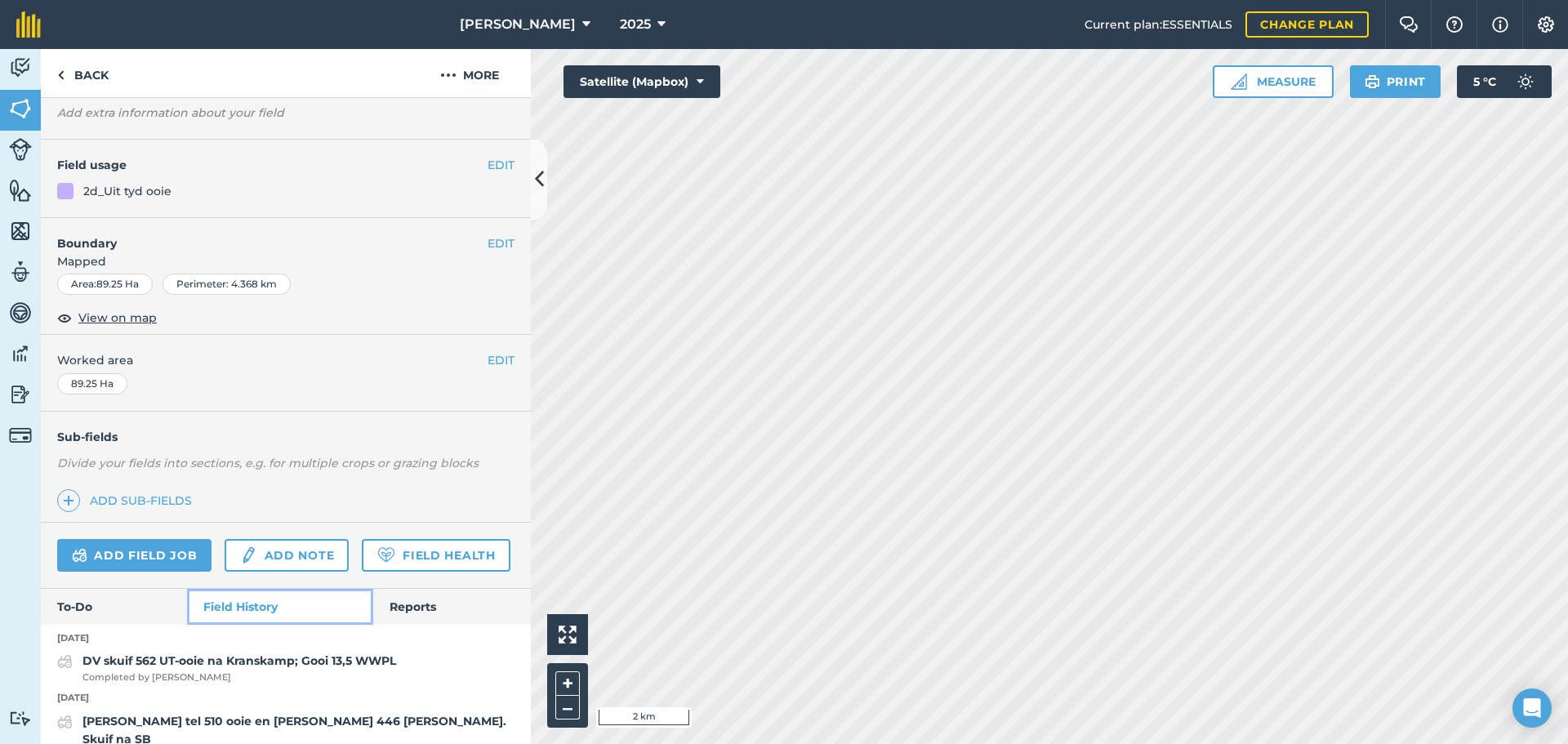
scroll to position [93, 0]
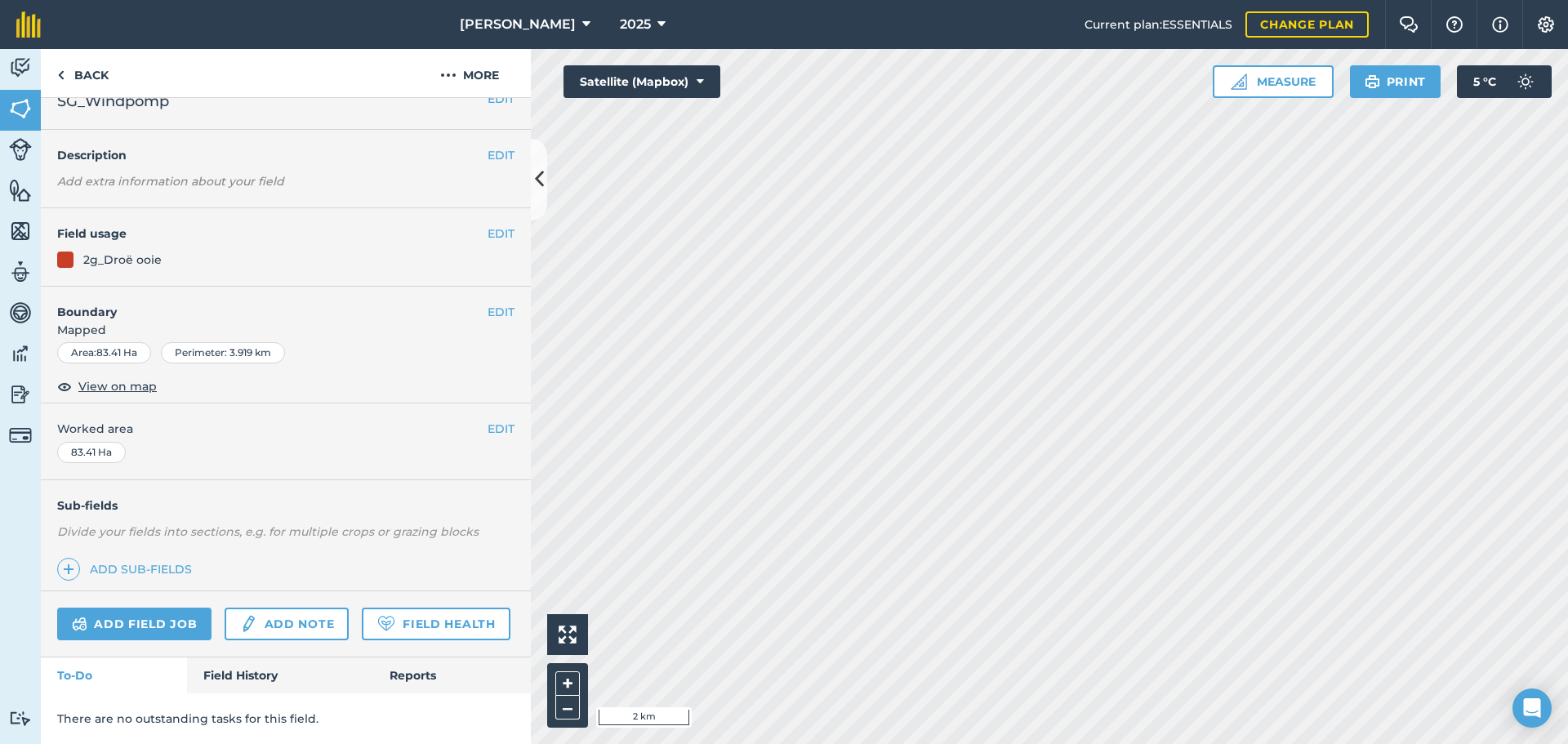
scroll to position [71, 0]
click at [228, 679] on link "Field History" at bounding box center [280, 674] width 185 height 36
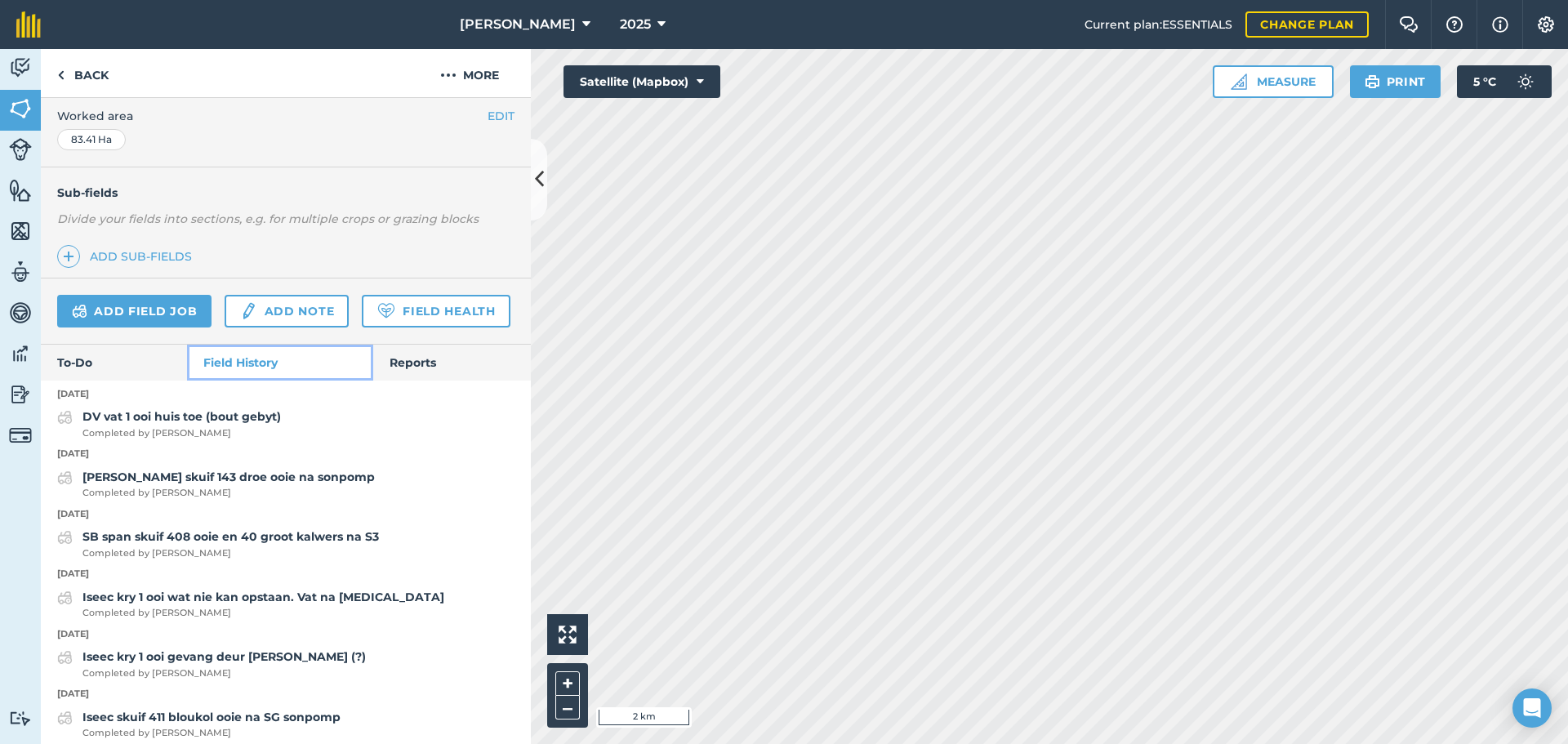
scroll to position [336, 0]
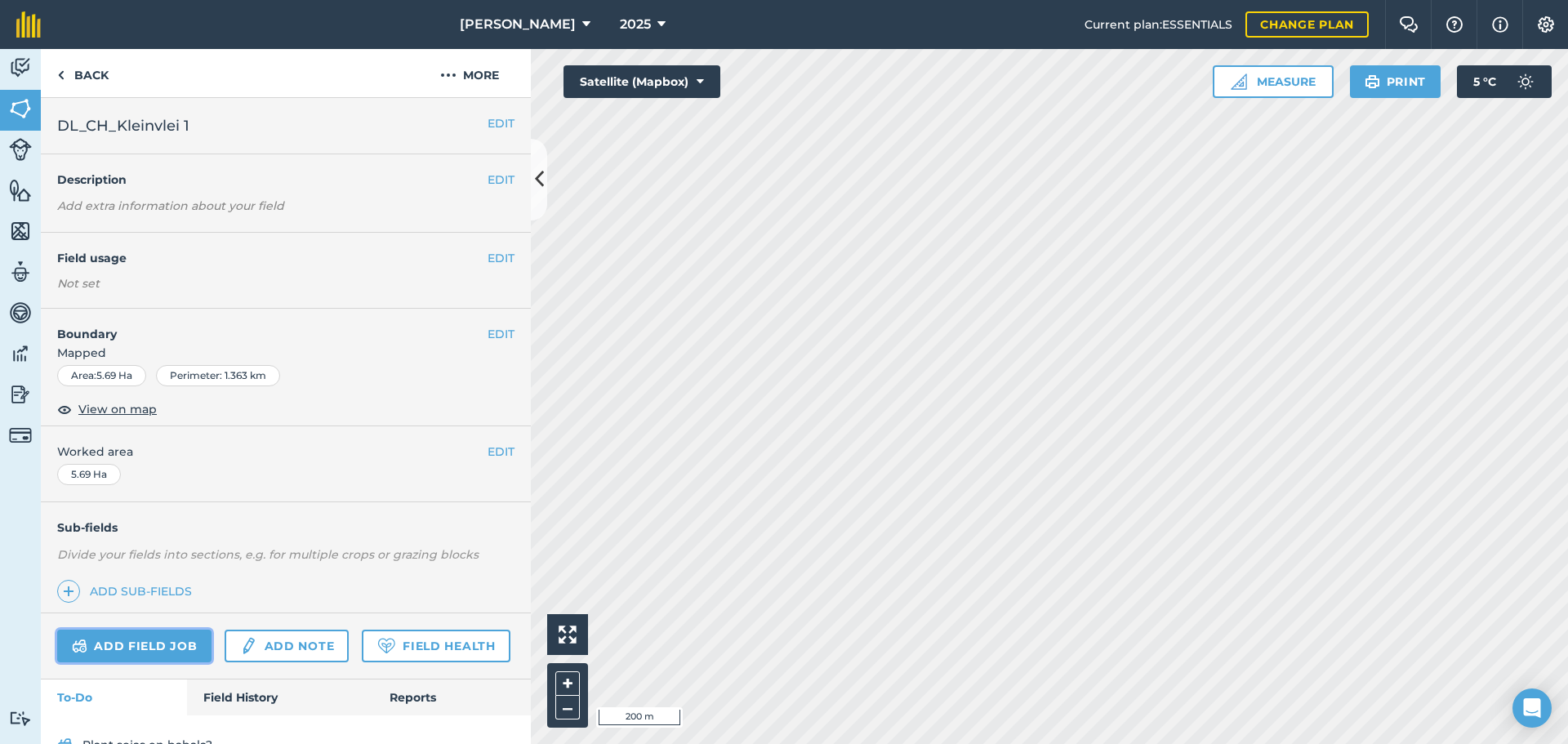
click at [124, 640] on link "Add field job" at bounding box center [134, 646] width 154 height 33
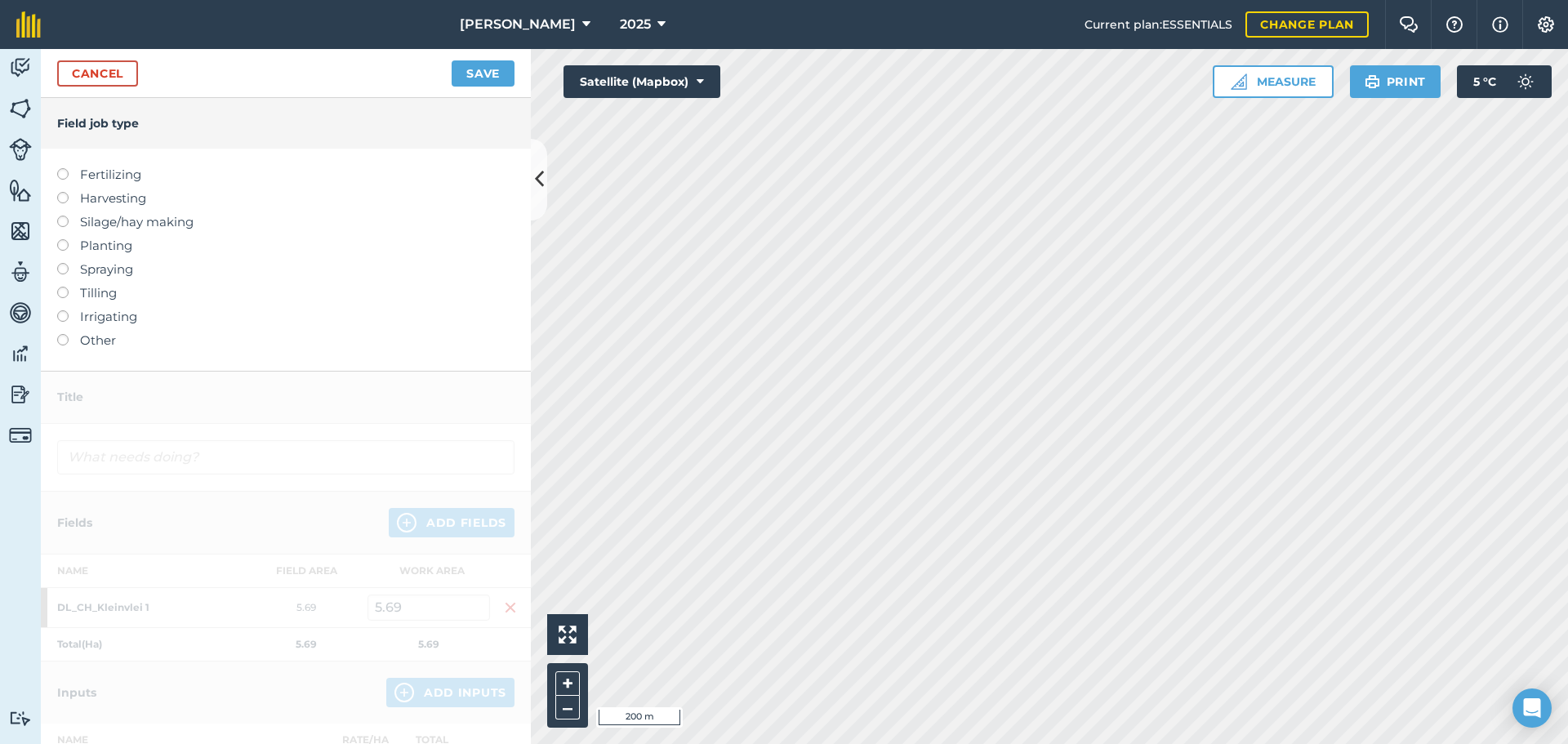
click at [63, 334] on label at bounding box center [68, 334] width 23 height 0
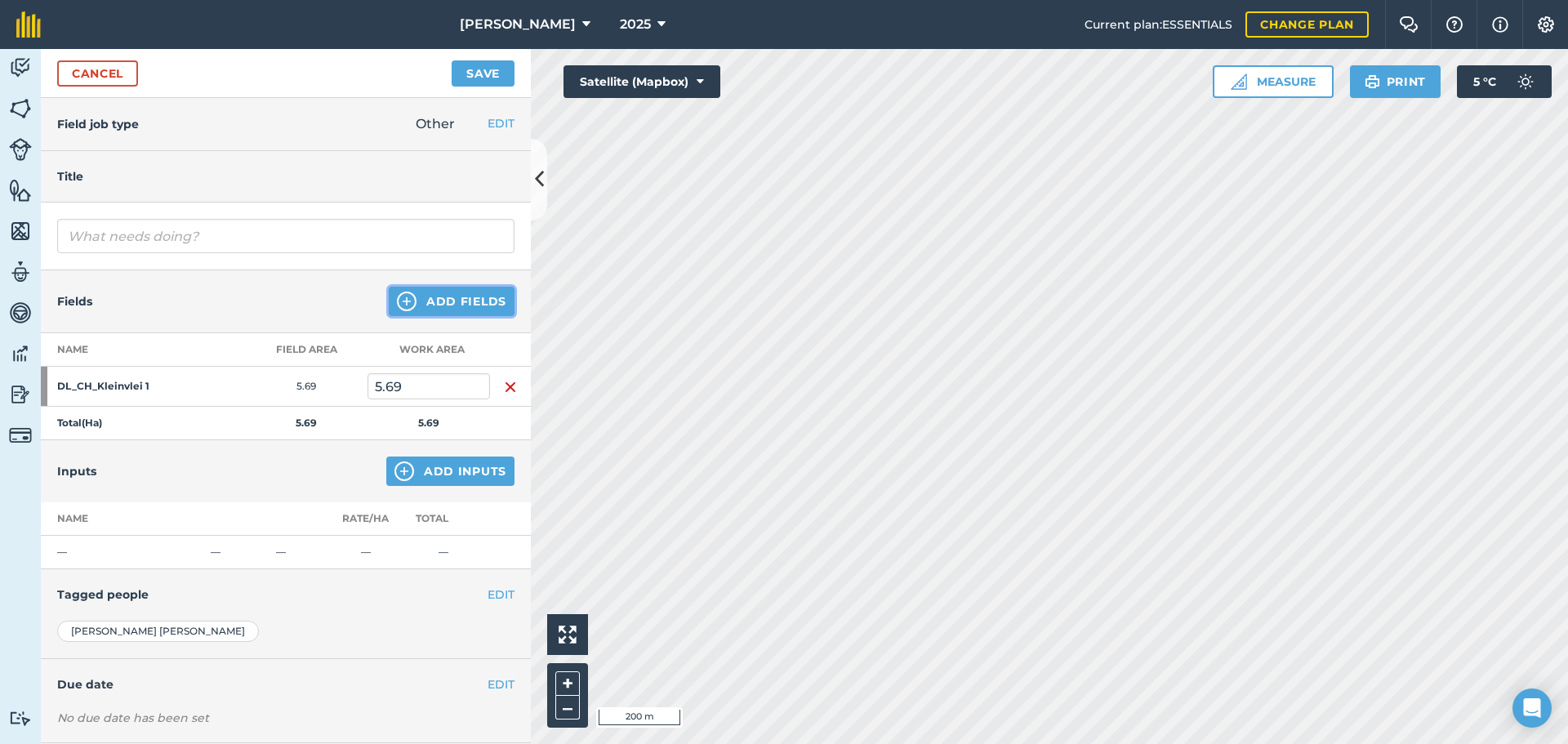
click at [438, 305] on button "Add Fields" at bounding box center [451, 301] width 126 height 29
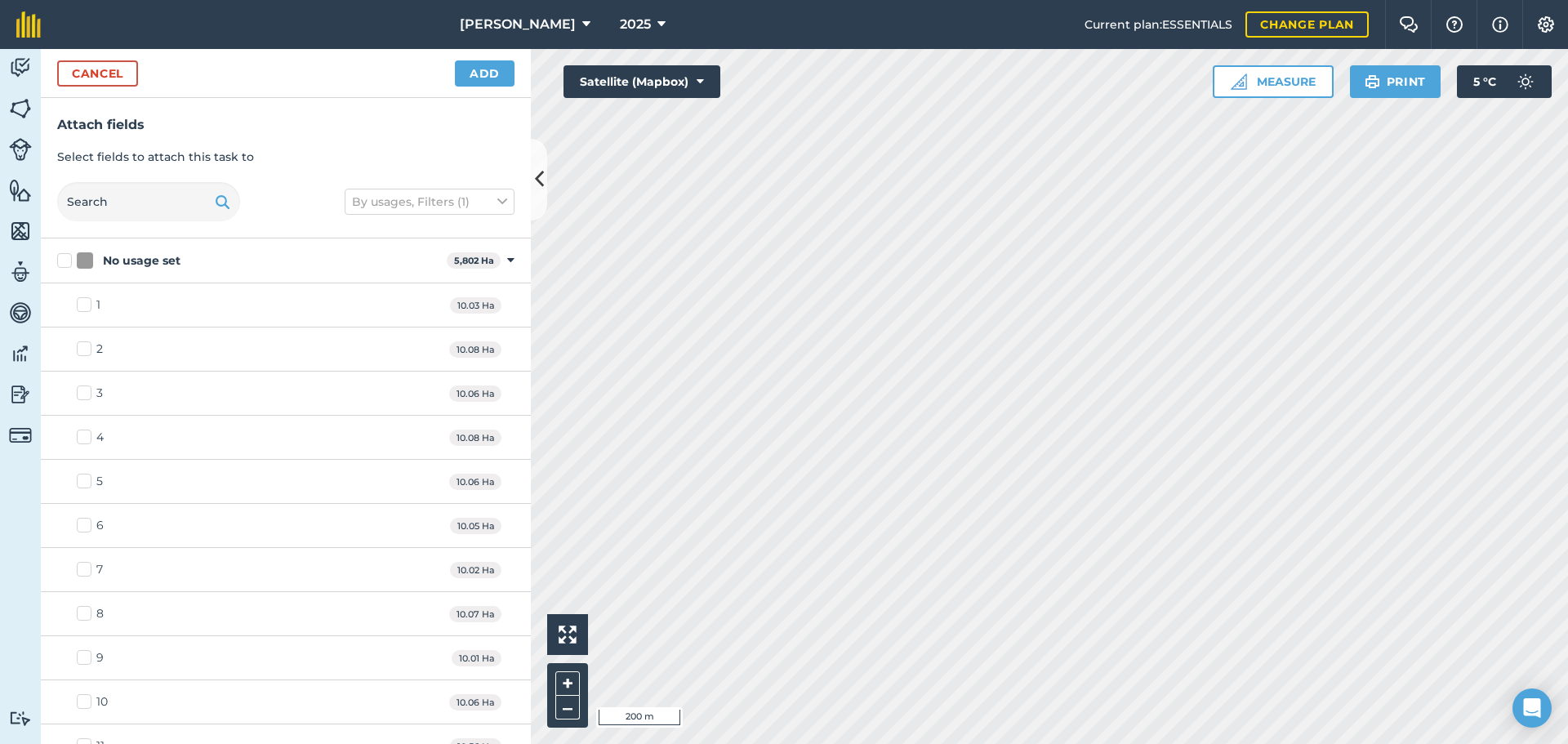
checkbox input "true"
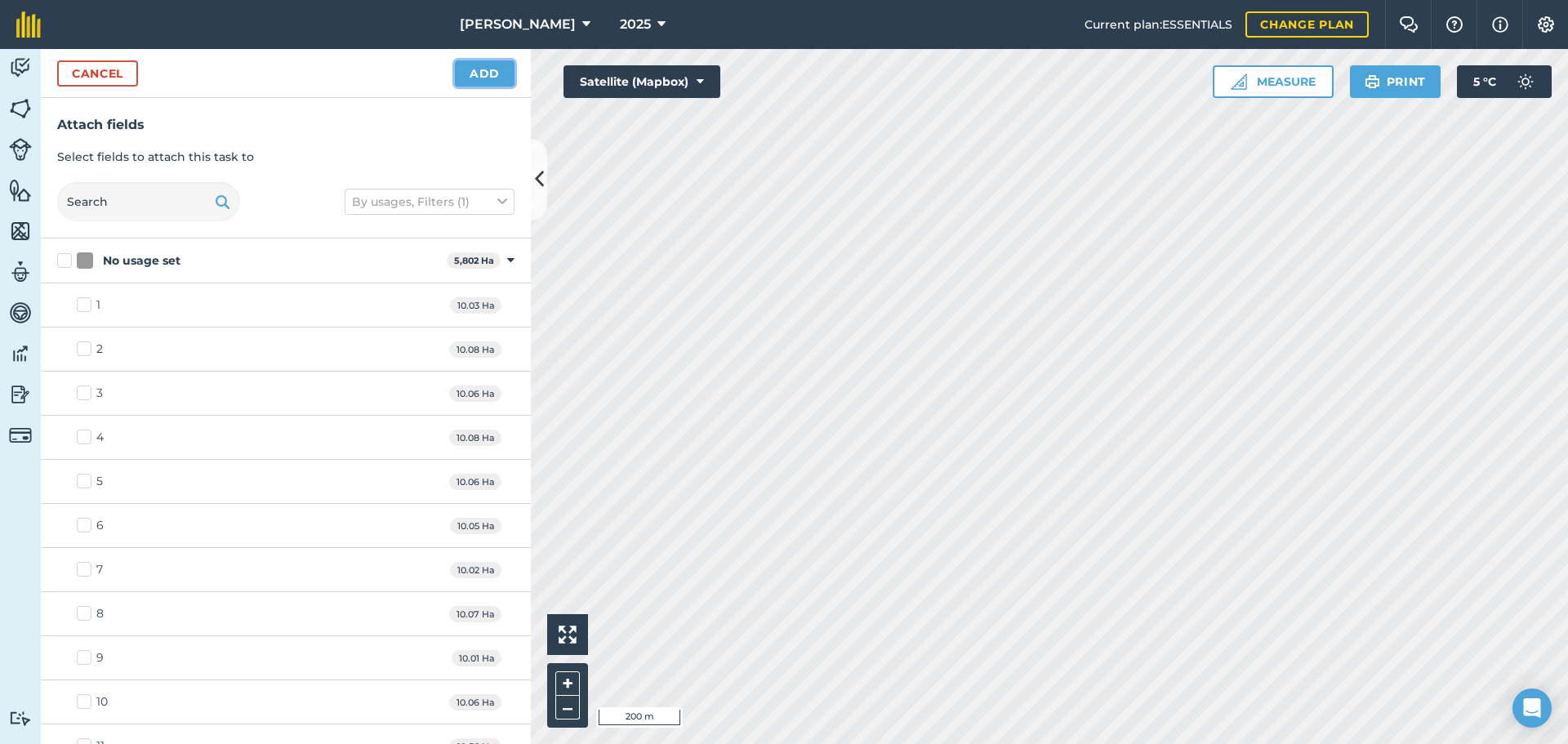
click at [476, 72] on button "Add" at bounding box center [484, 73] width 60 height 27
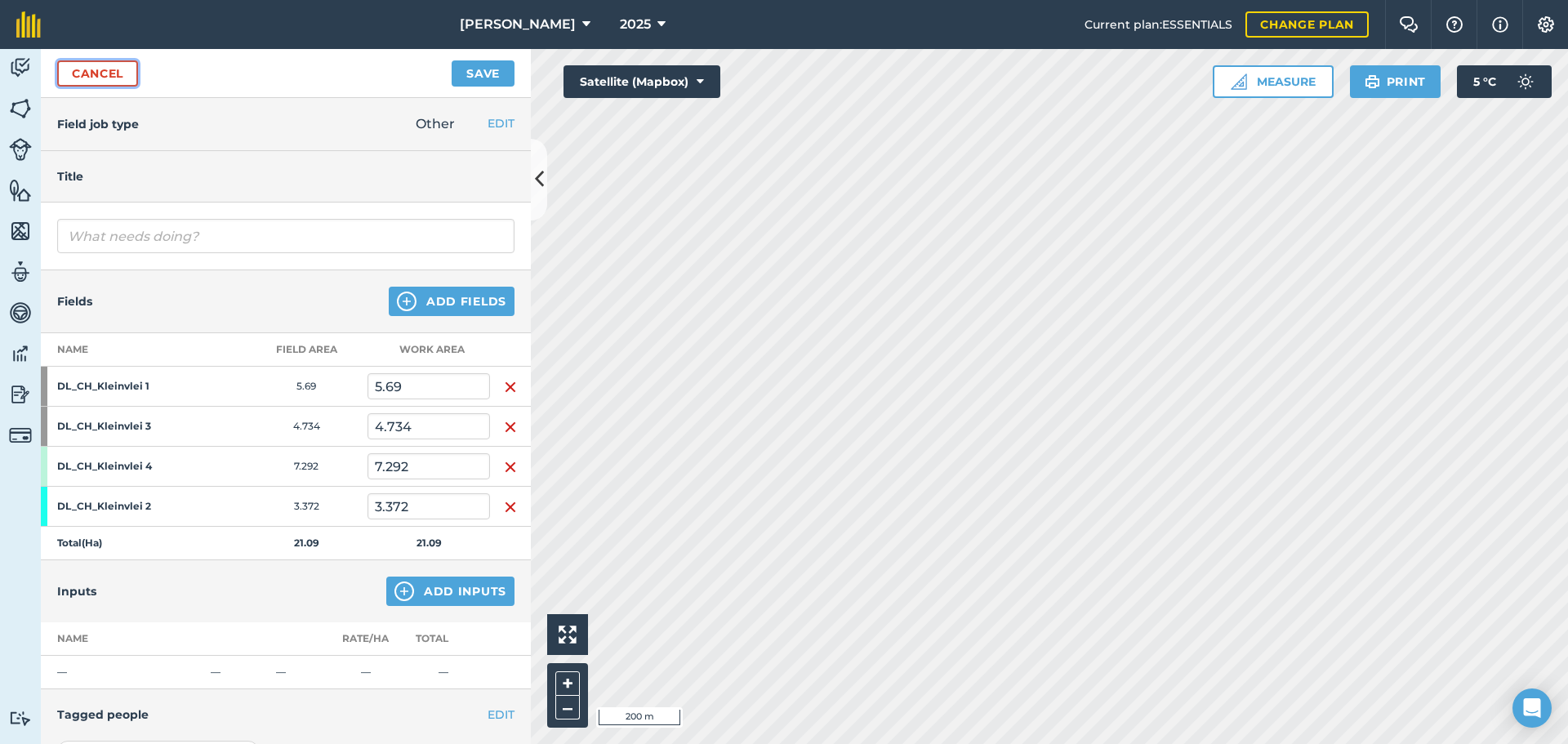
click at [105, 80] on link "Cancel" at bounding box center [97, 73] width 81 height 27
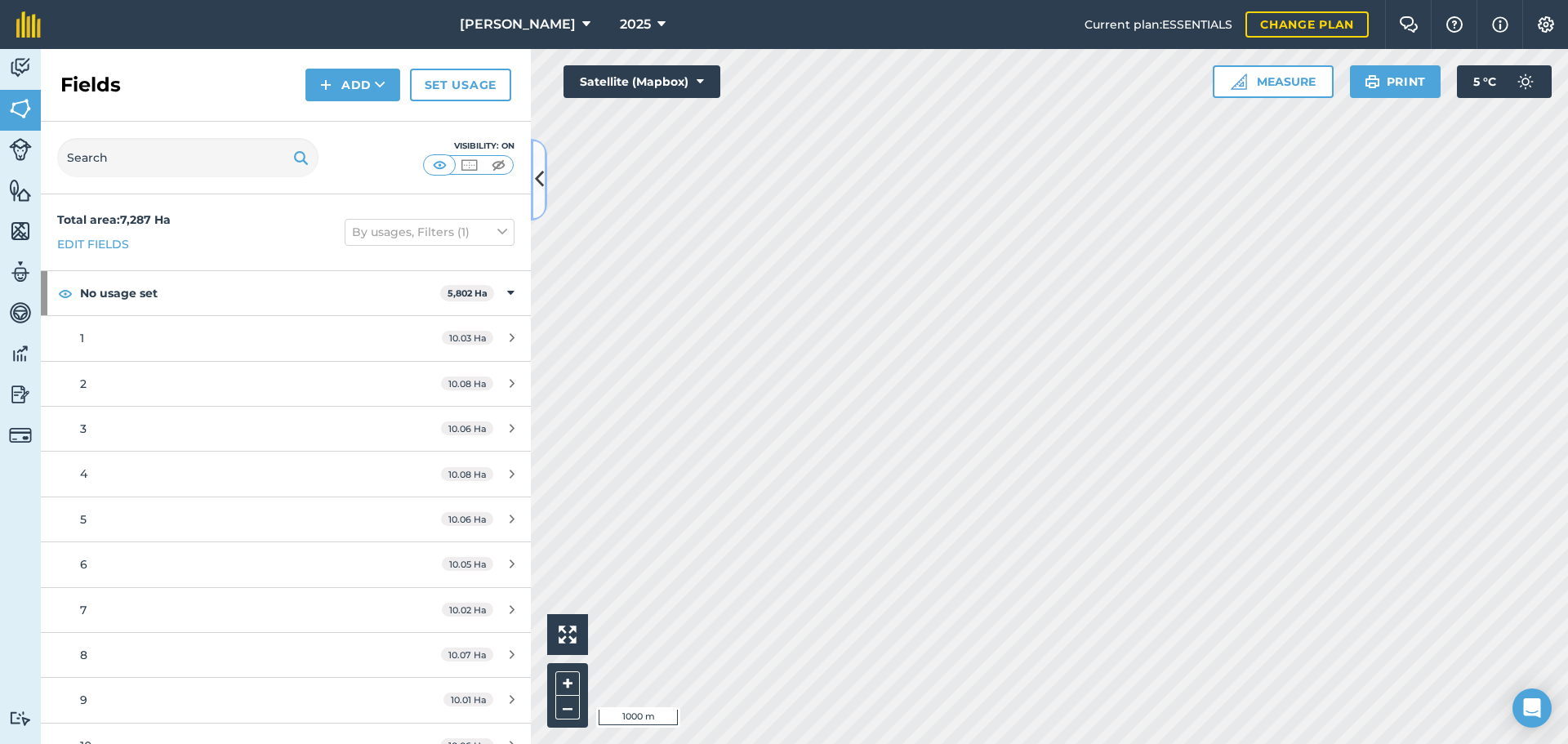
click at [544, 176] on button at bounding box center [539, 179] width 16 height 82
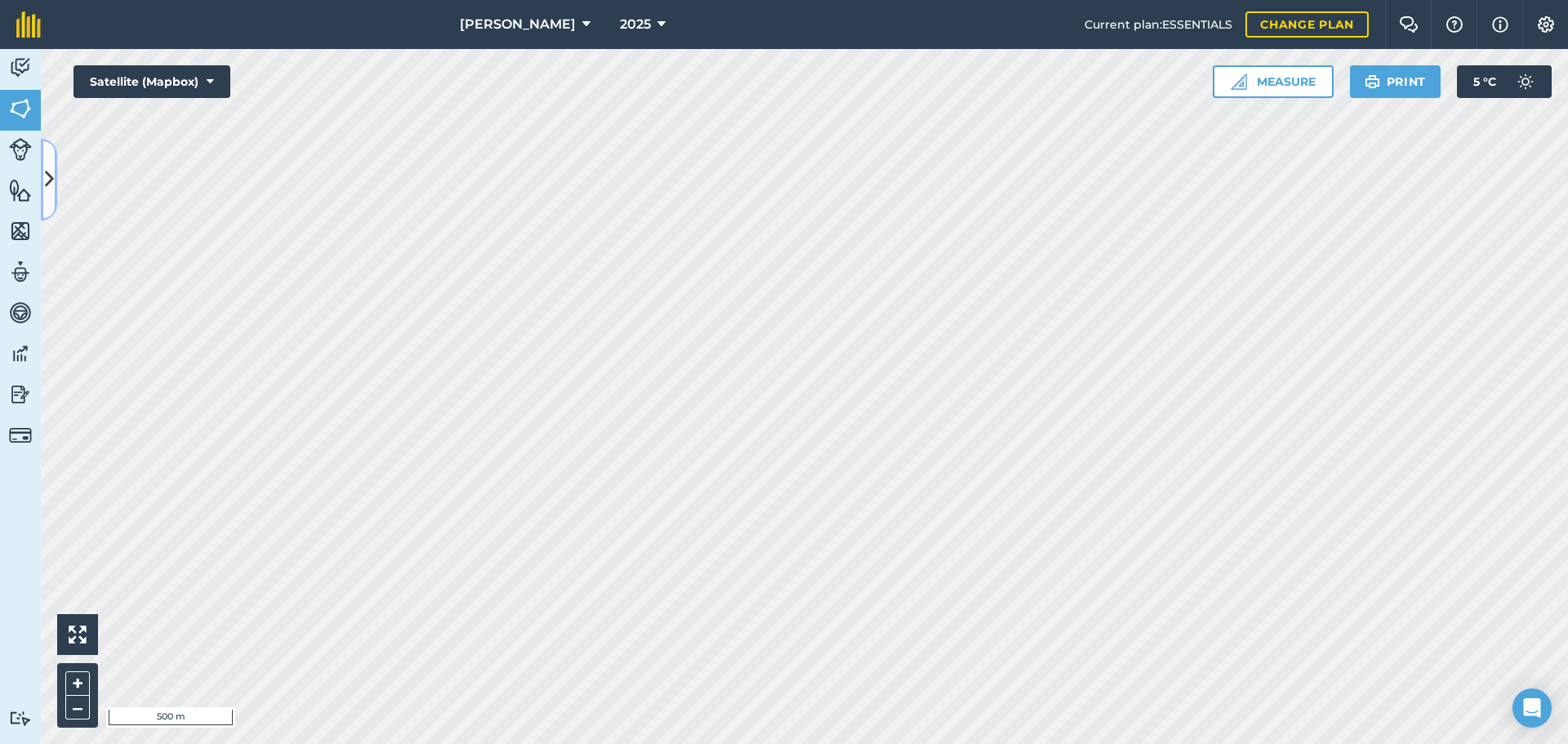
click at [41, 162] on button at bounding box center [49, 179] width 16 height 82
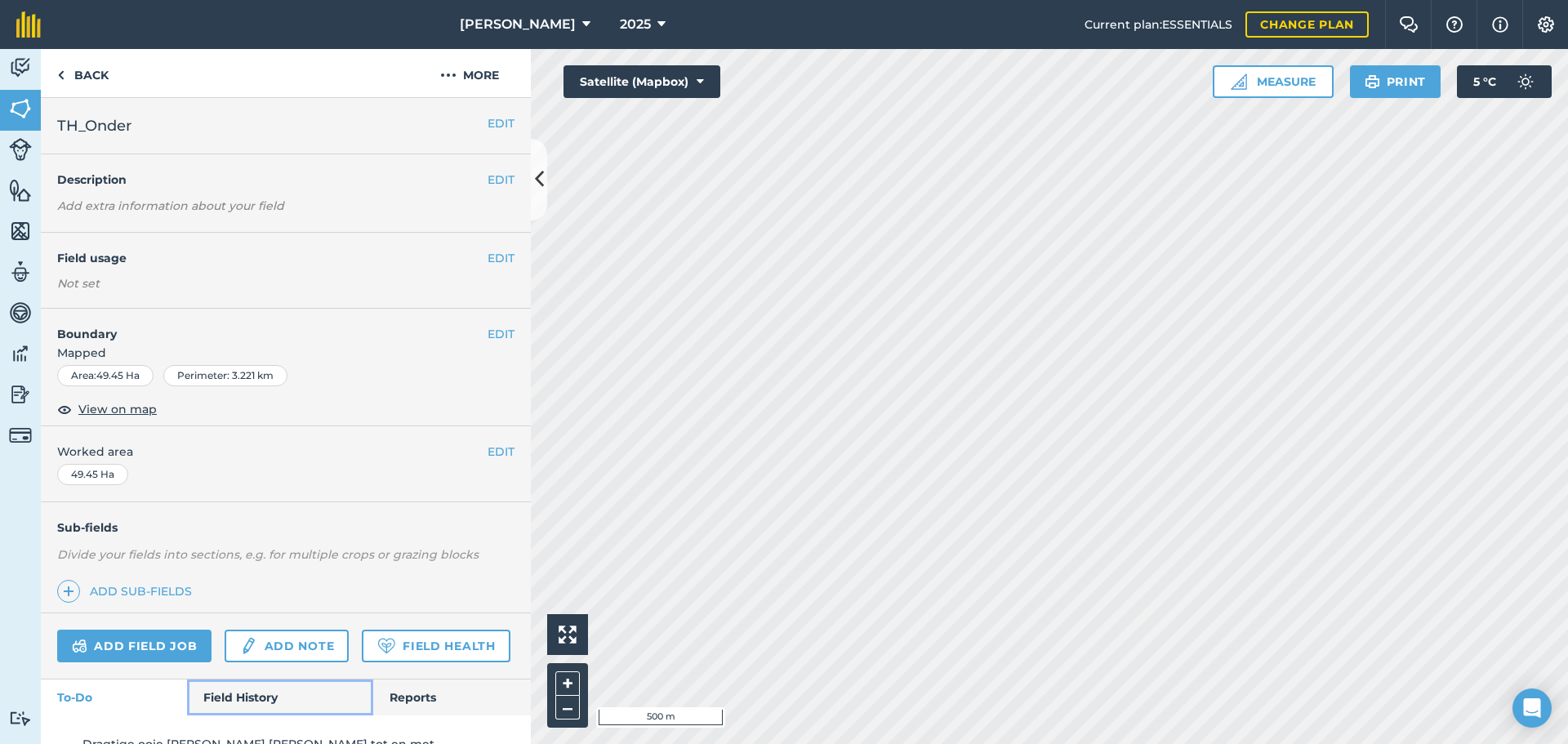
click at [237, 715] on link "Field History" at bounding box center [280, 696] width 185 height 36
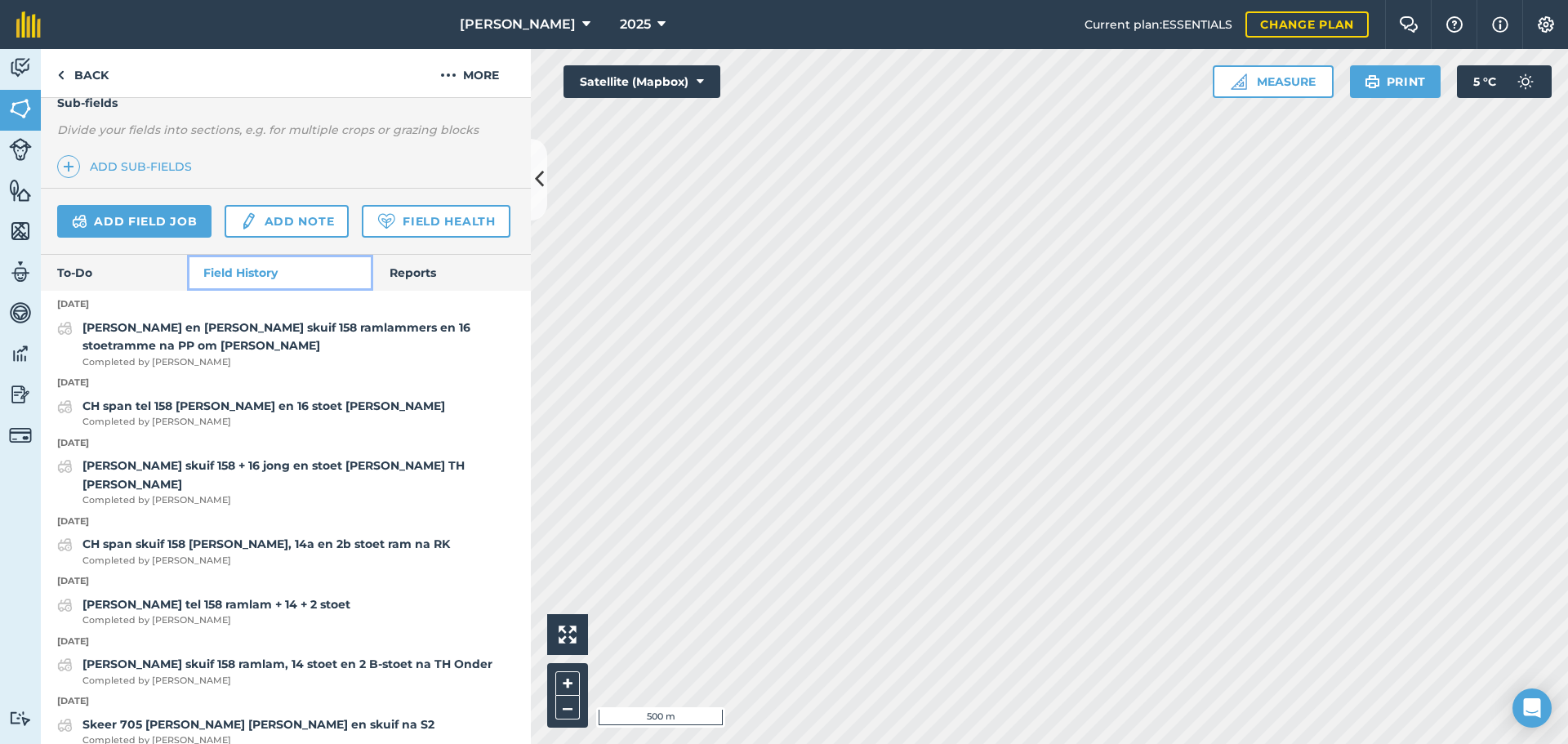
scroll to position [425, 0]
click at [539, 170] on icon at bounding box center [540, 179] width 9 height 28
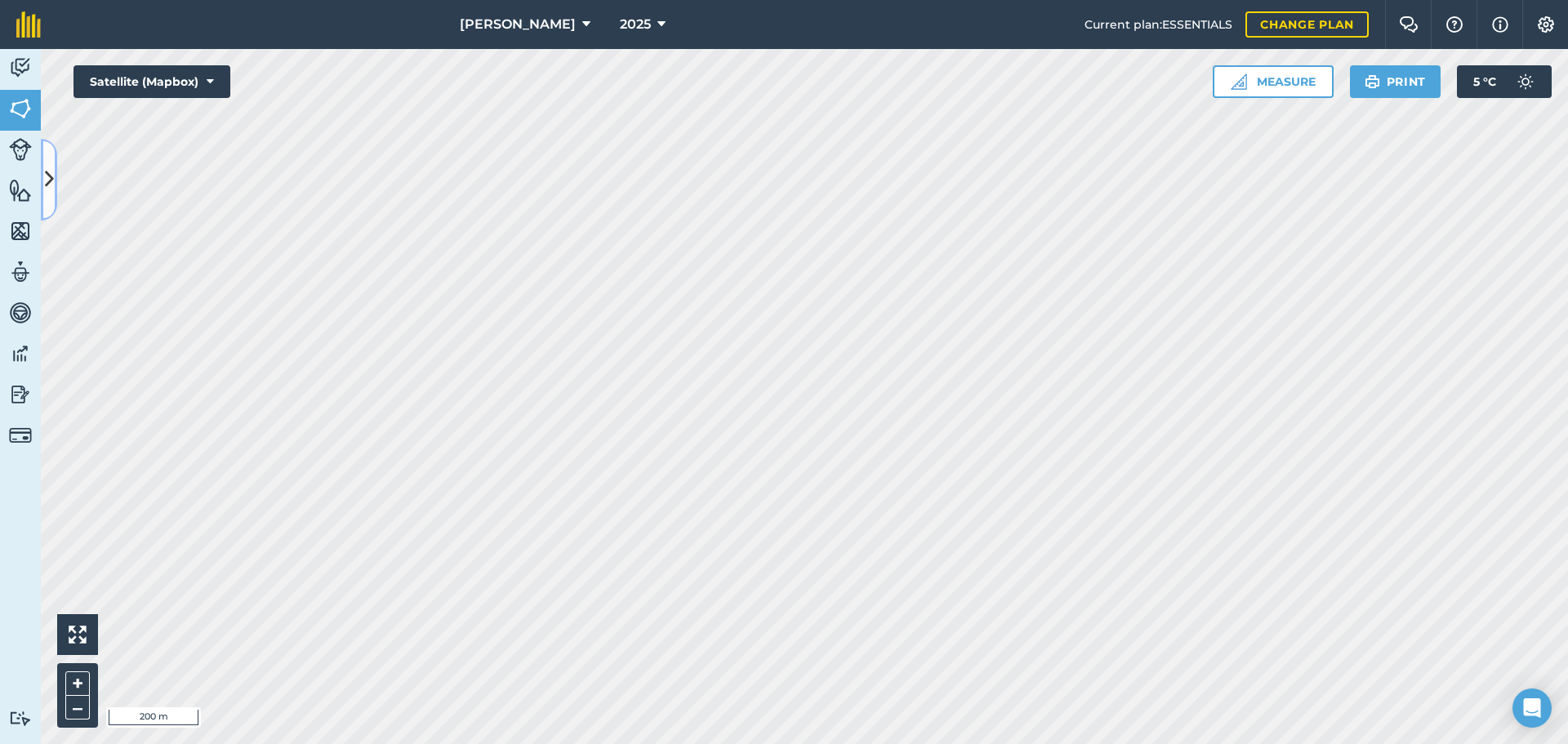
click at [50, 171] on icon at bounding box center [49, 179] width 9 height 28
